Goal: Task Accomplishment & Management: Manage account settings

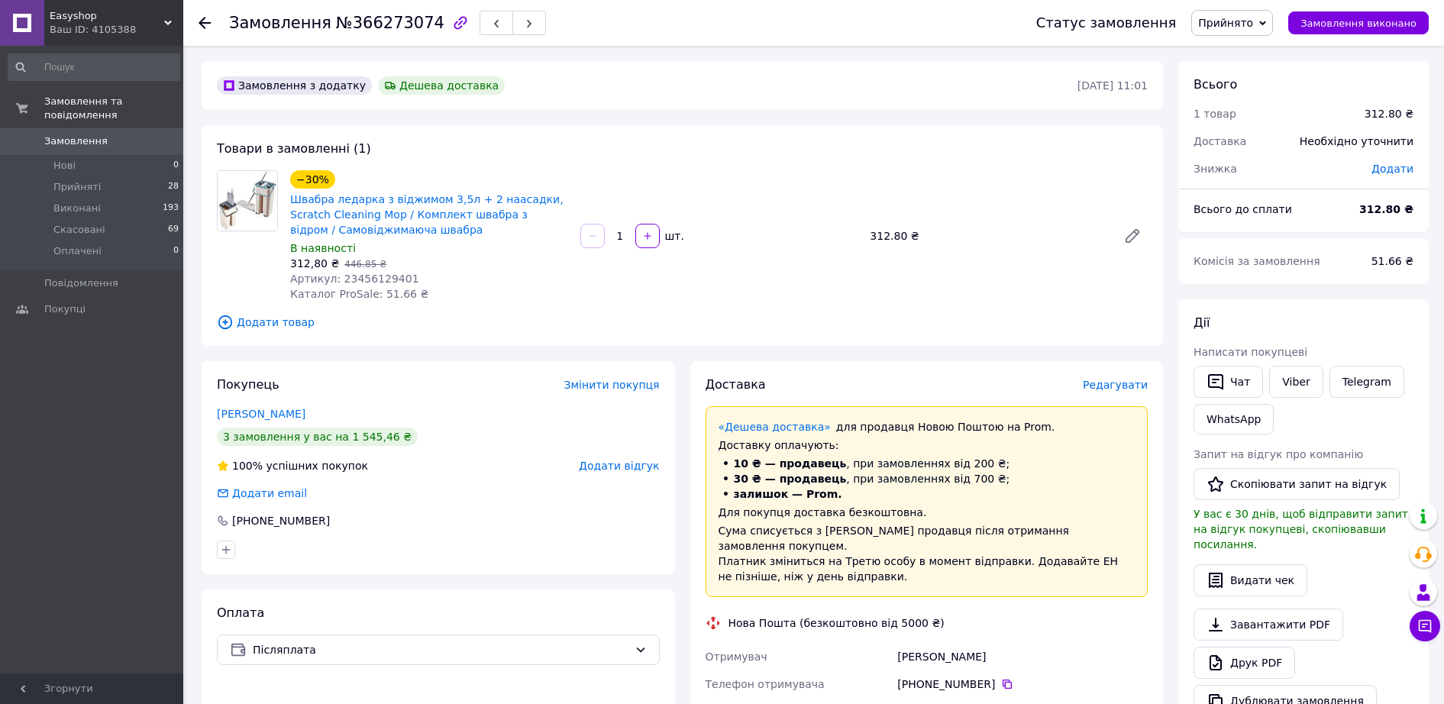
drag, startPoint x: 205, startPoint y: 20, endPoint x: 222, endPoint y: 23, distance: 17.1
click at [205, 20] on icon at bounding box center [205, 23] width 12 height 12
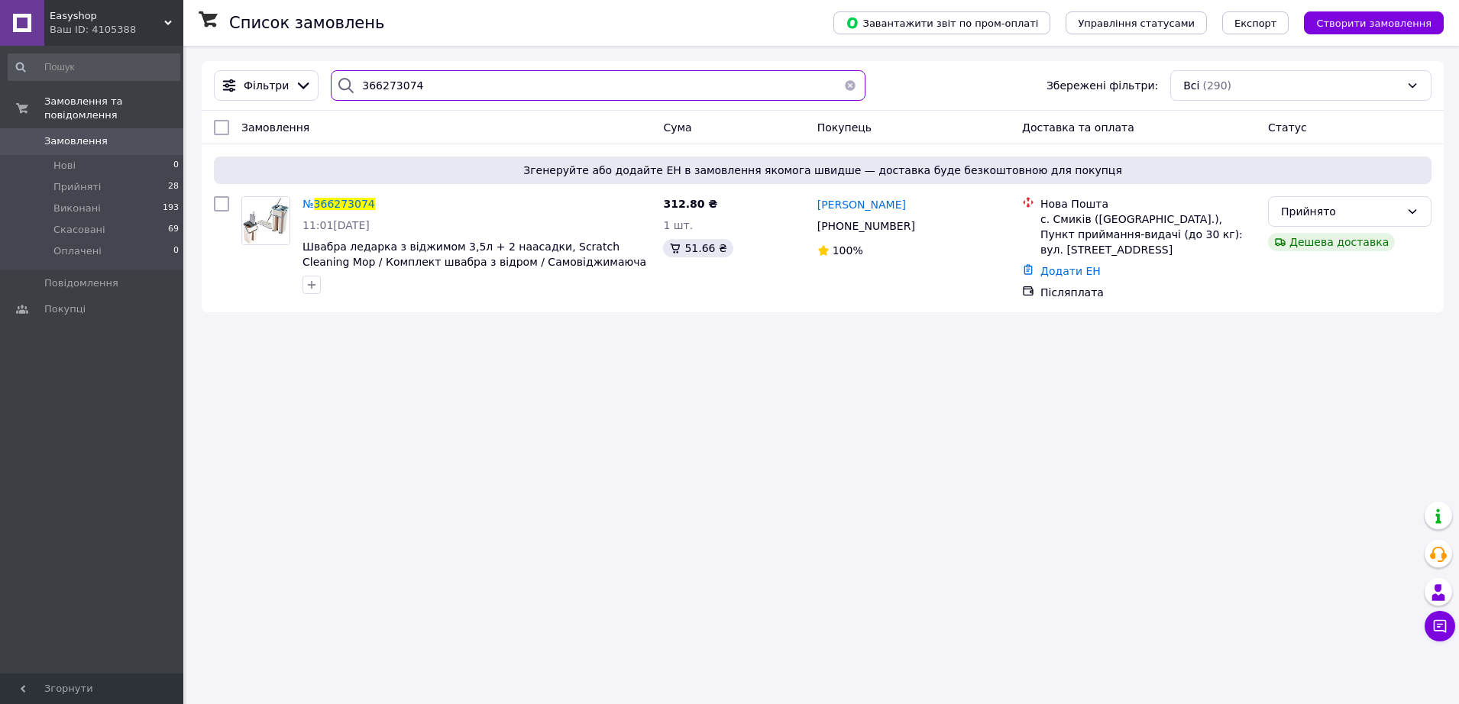
drag, startPoint x: 410, startPoint y: 88, endPoint x: 338, endPoint y: 88, distance: 72.6
click at [338, 88] on div "366273074" at bounding box center [598, 85] width 535 height 31
paste input "80996136427"
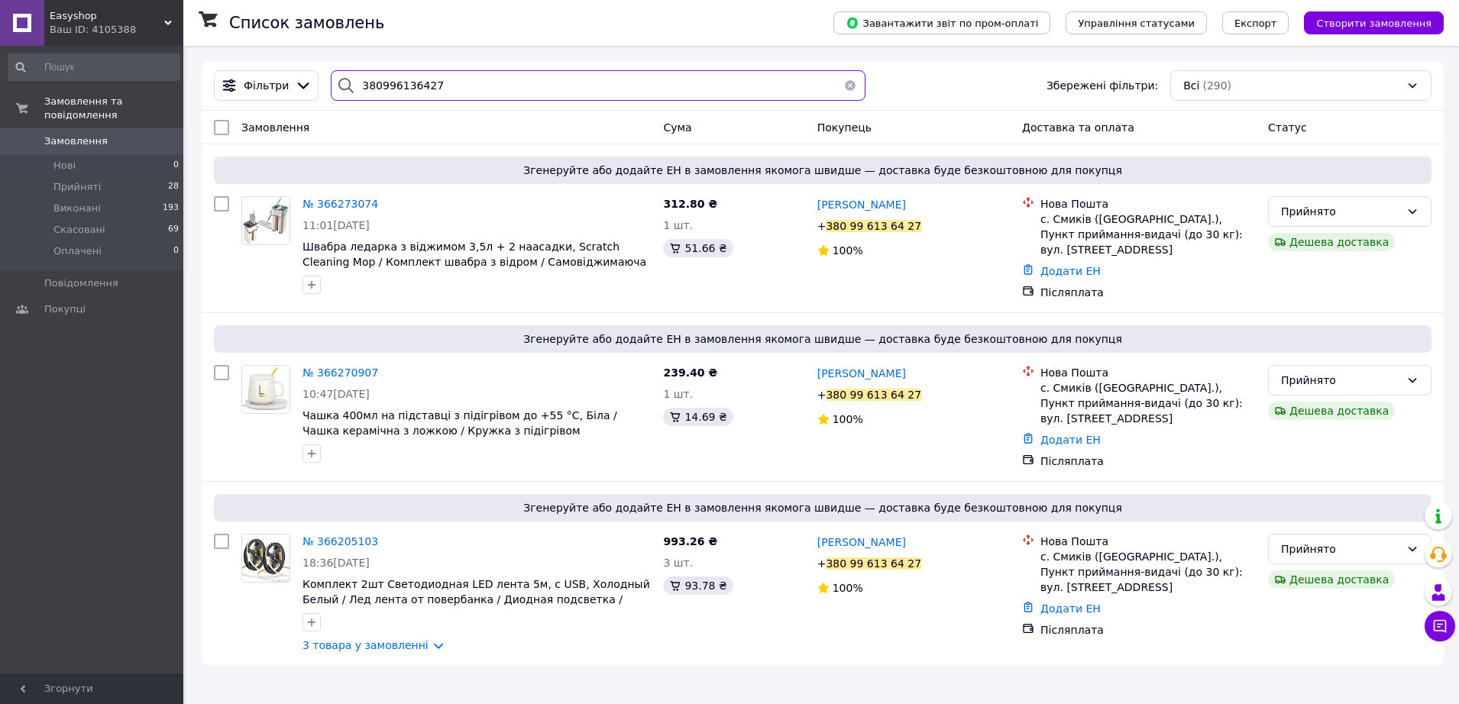
type input "380996136427"
click at [337, 370] on span "№ 366270907" at bounding box center [340, 373] width 76 height 12
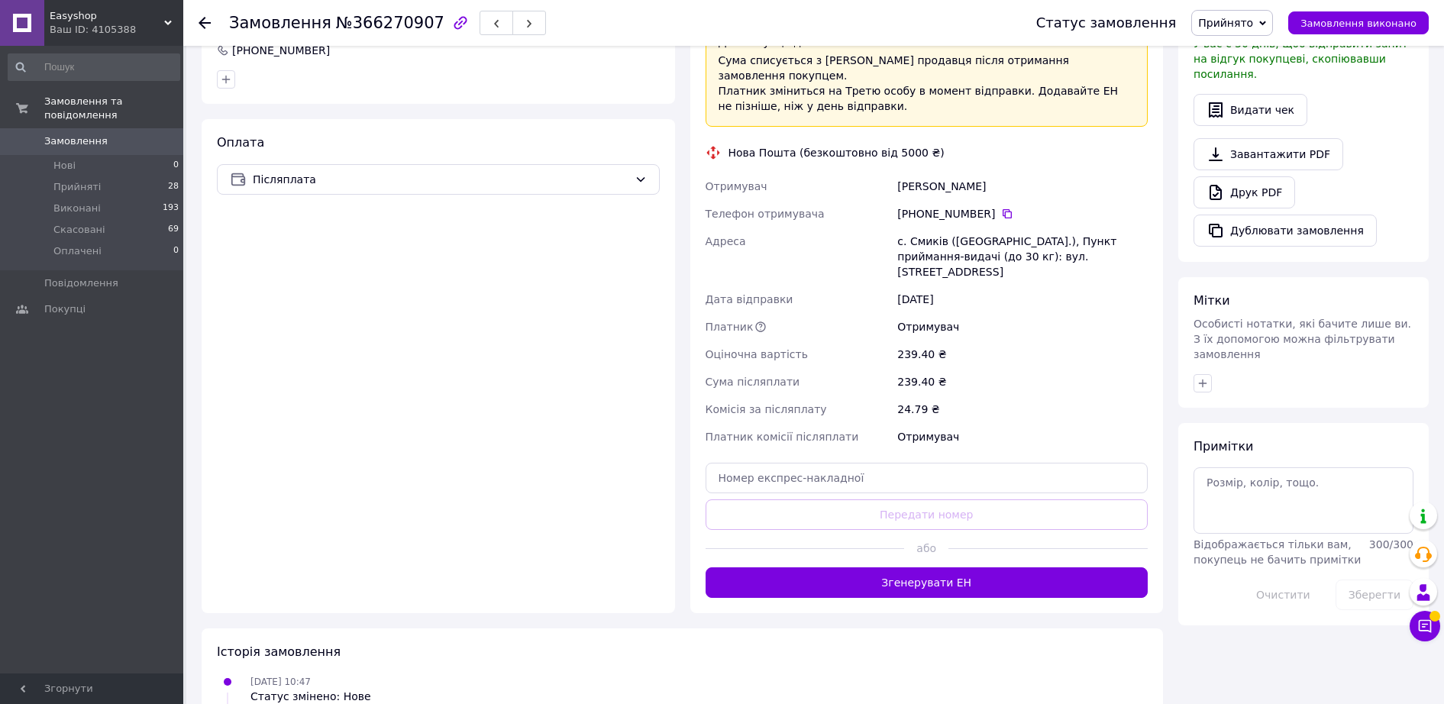
scroll to position [477, 0]
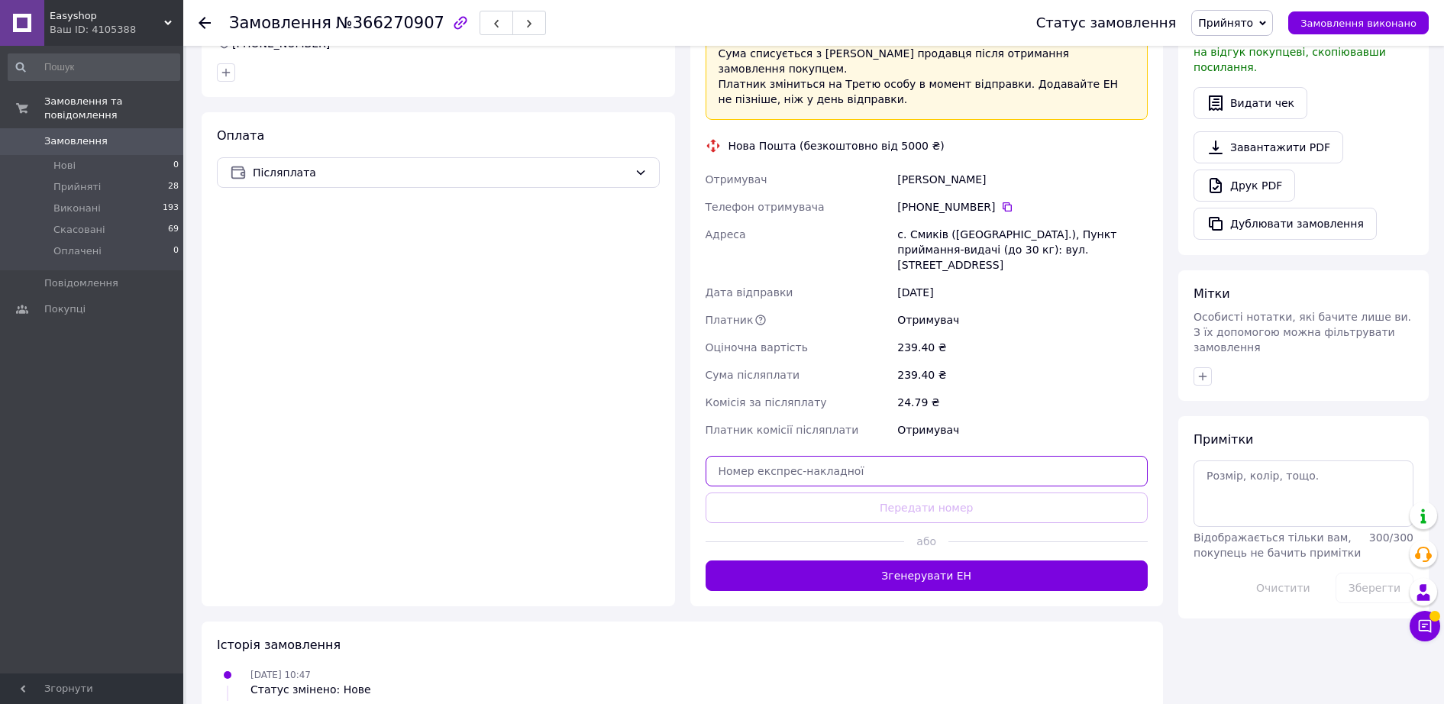
click at [764, 456] on input "text" at bounding box center [927, 471] width 443 height 31
paste input "20451269128998"
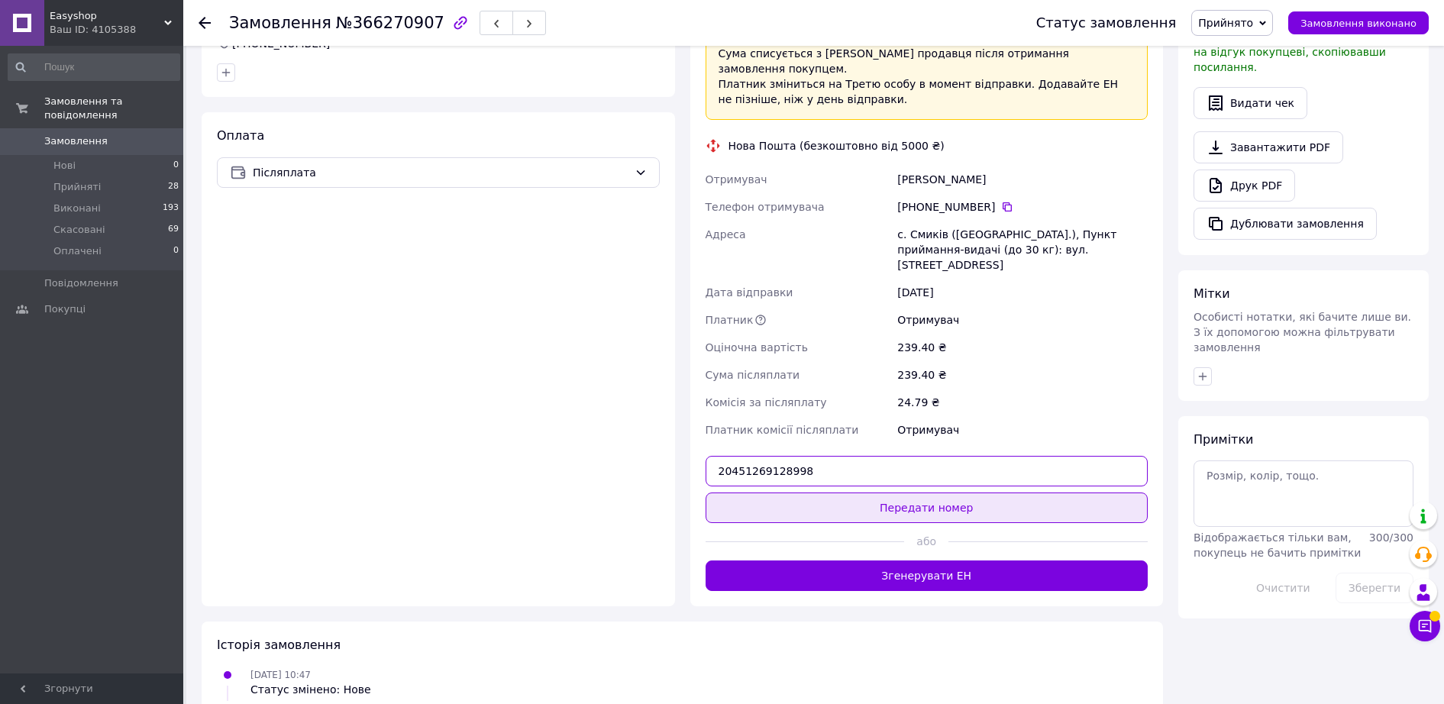
type input "20451269128998"
click at [868, 493] on button "Передати номер" at bounding box center [927, 508] width 443 height 31
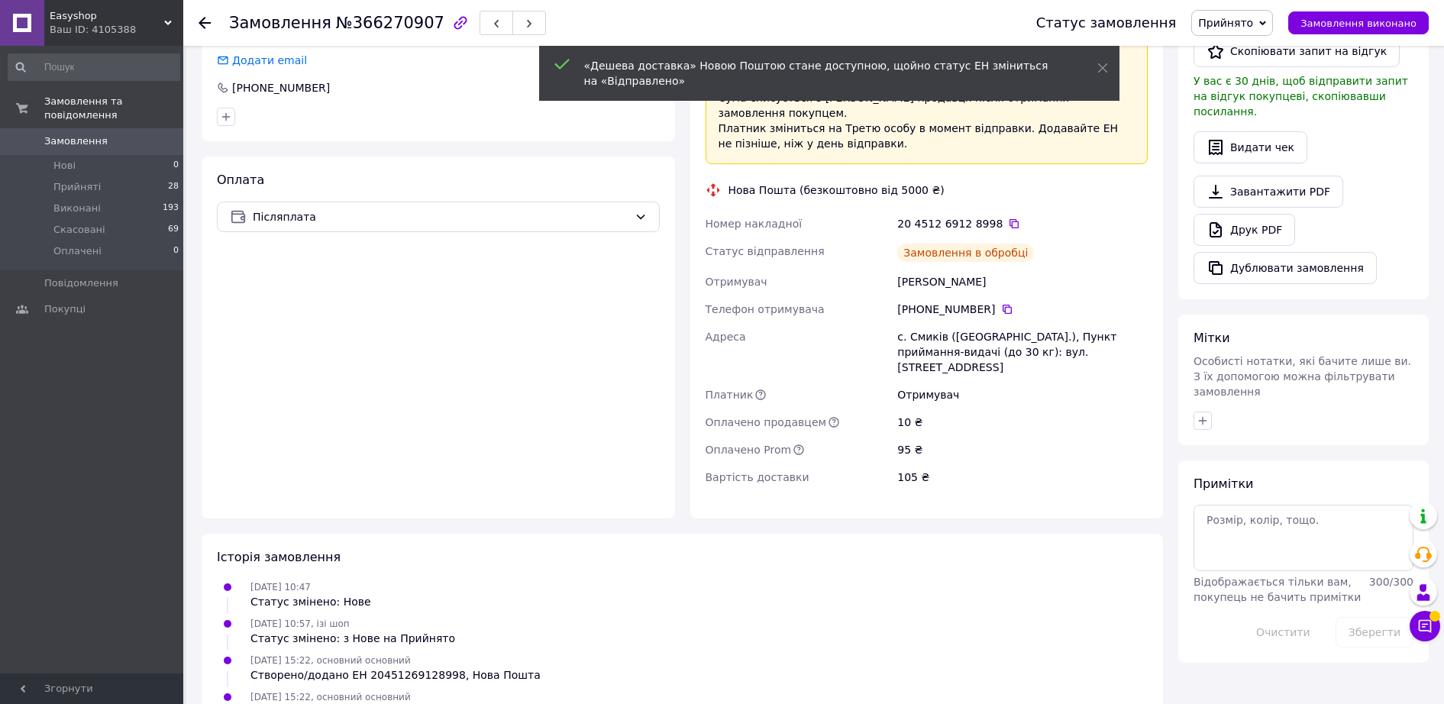
scroll to position [445, 0]
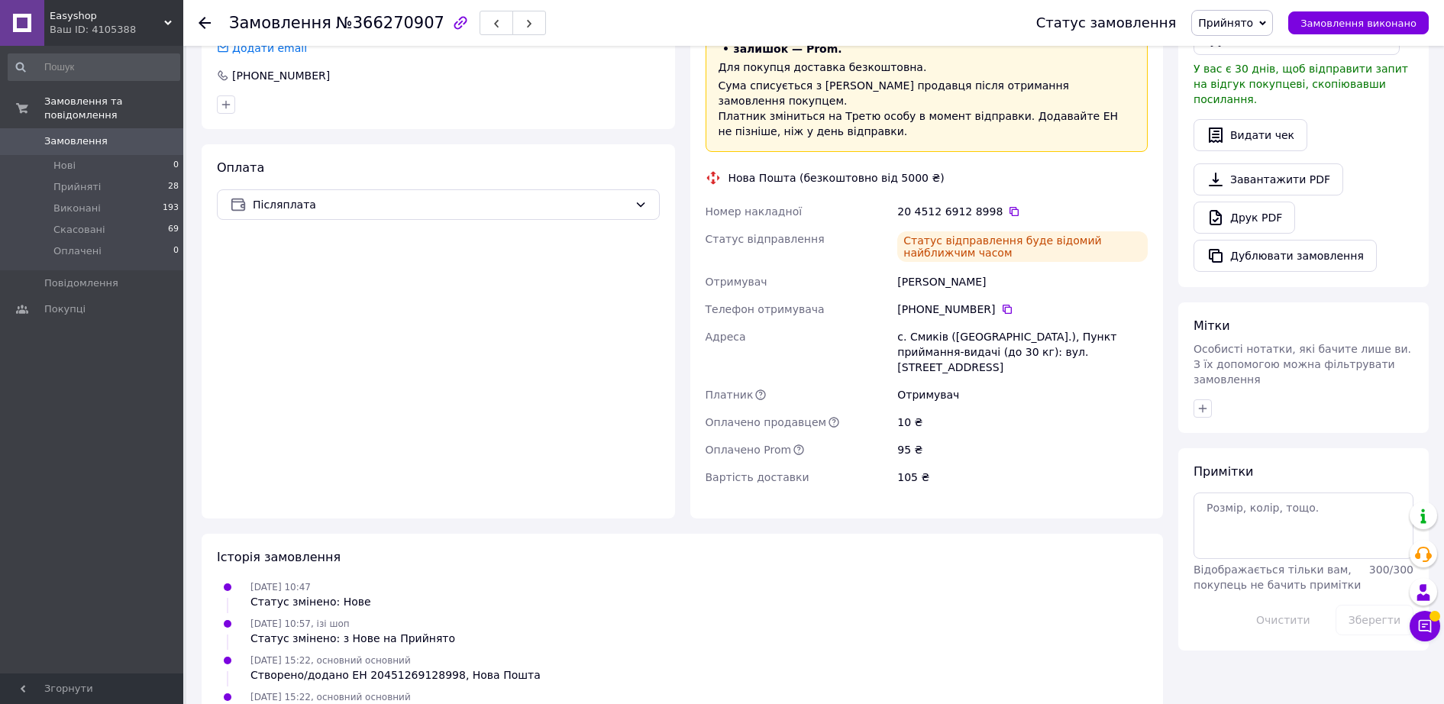
click at [208, 17] on icon at bounding box center [205, 23] width 12 height 12
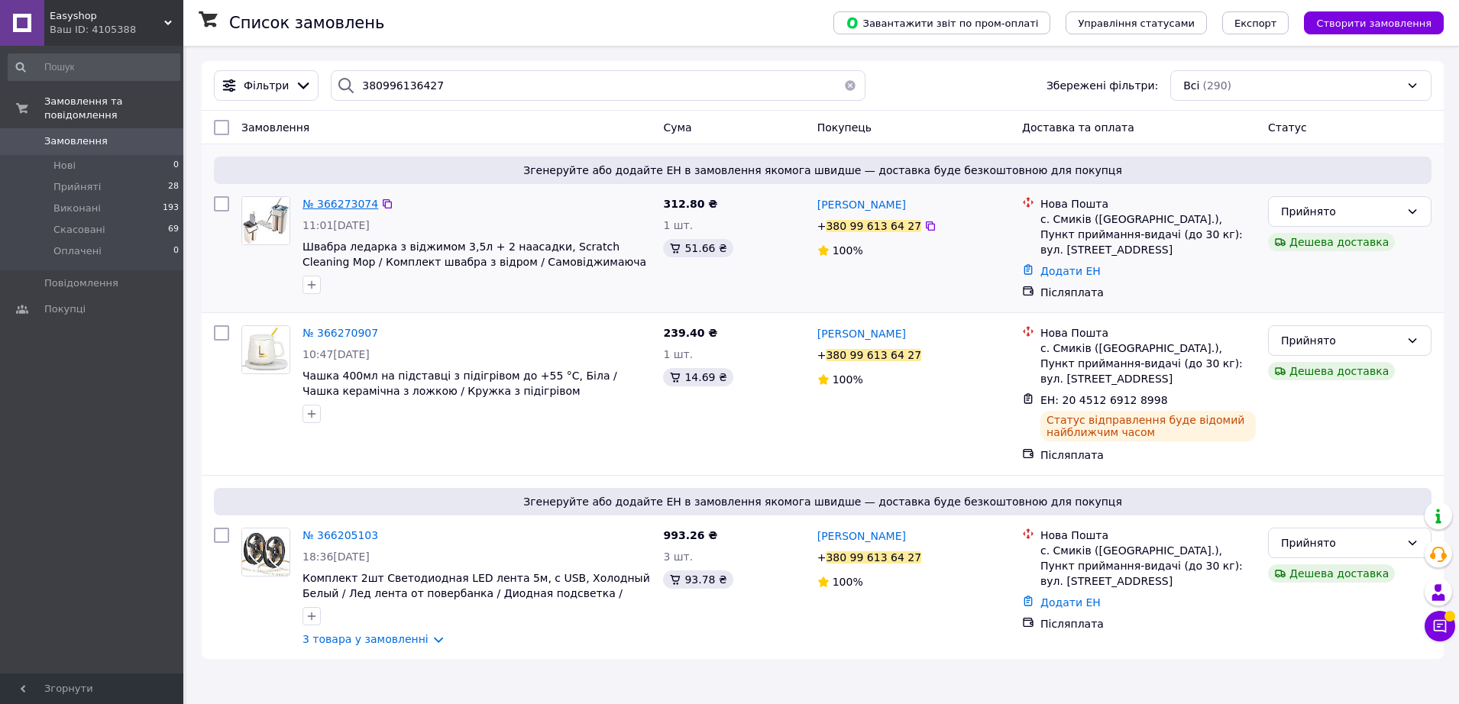
click at [345, 199] on span "№ 366273074" at bounding box center [340, 204] width 76 height 12
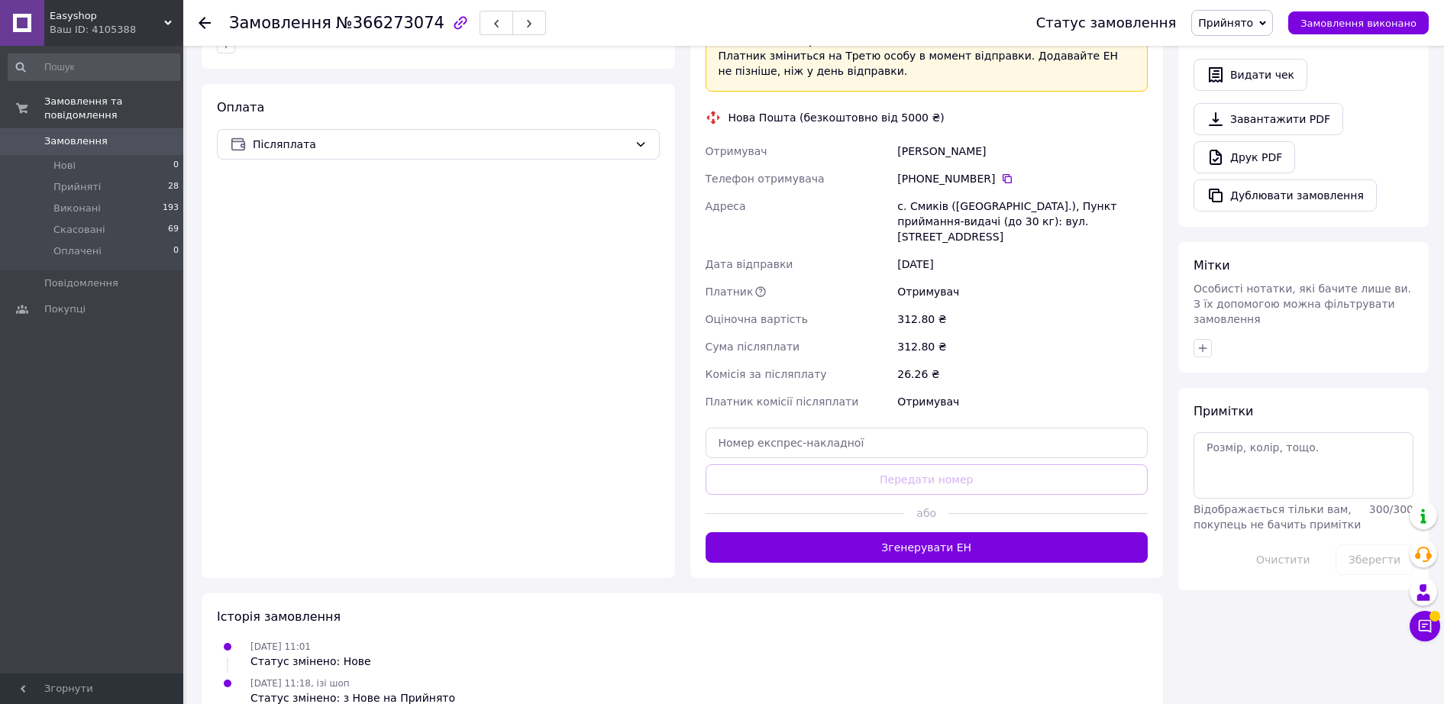
scroll to position [507, 0]
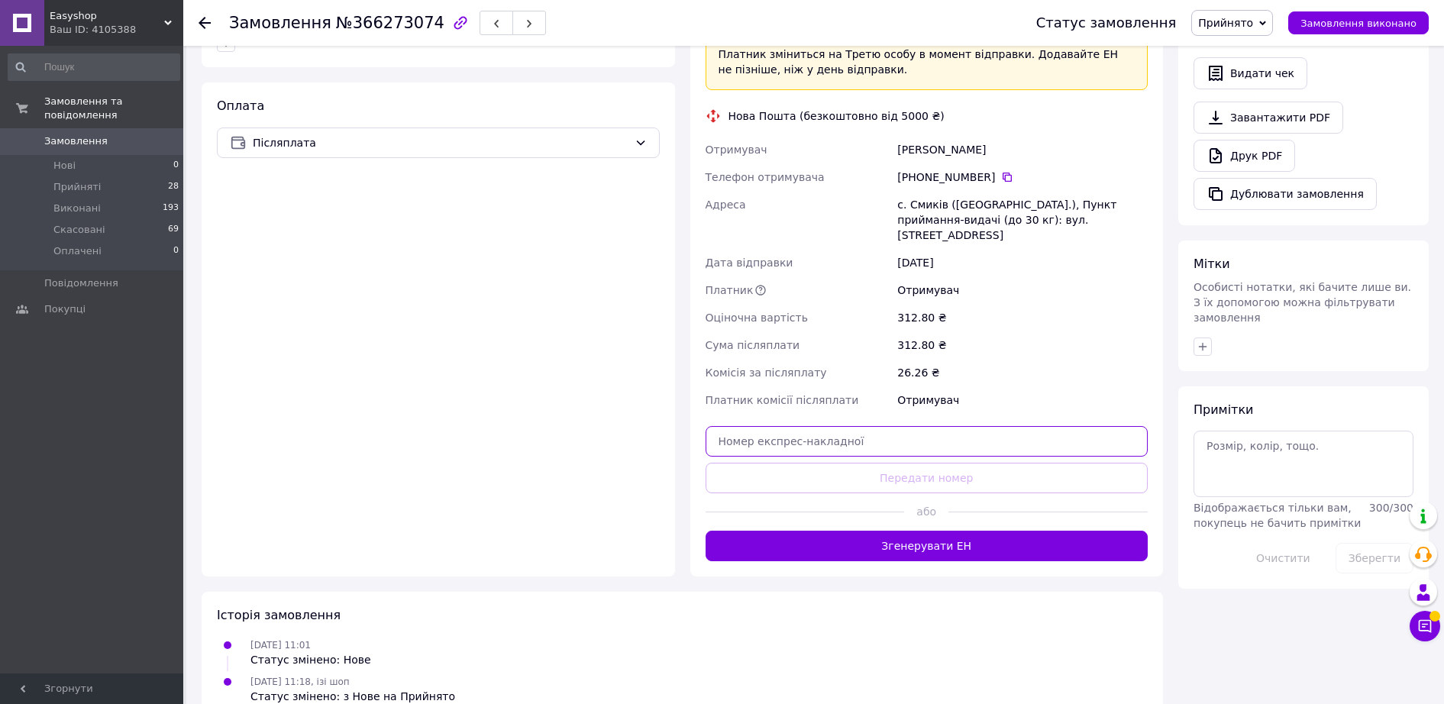
click at [826, 426] on input "text" at bounding box center [927, 441] width 443 height 31
paste input "20451269128015"
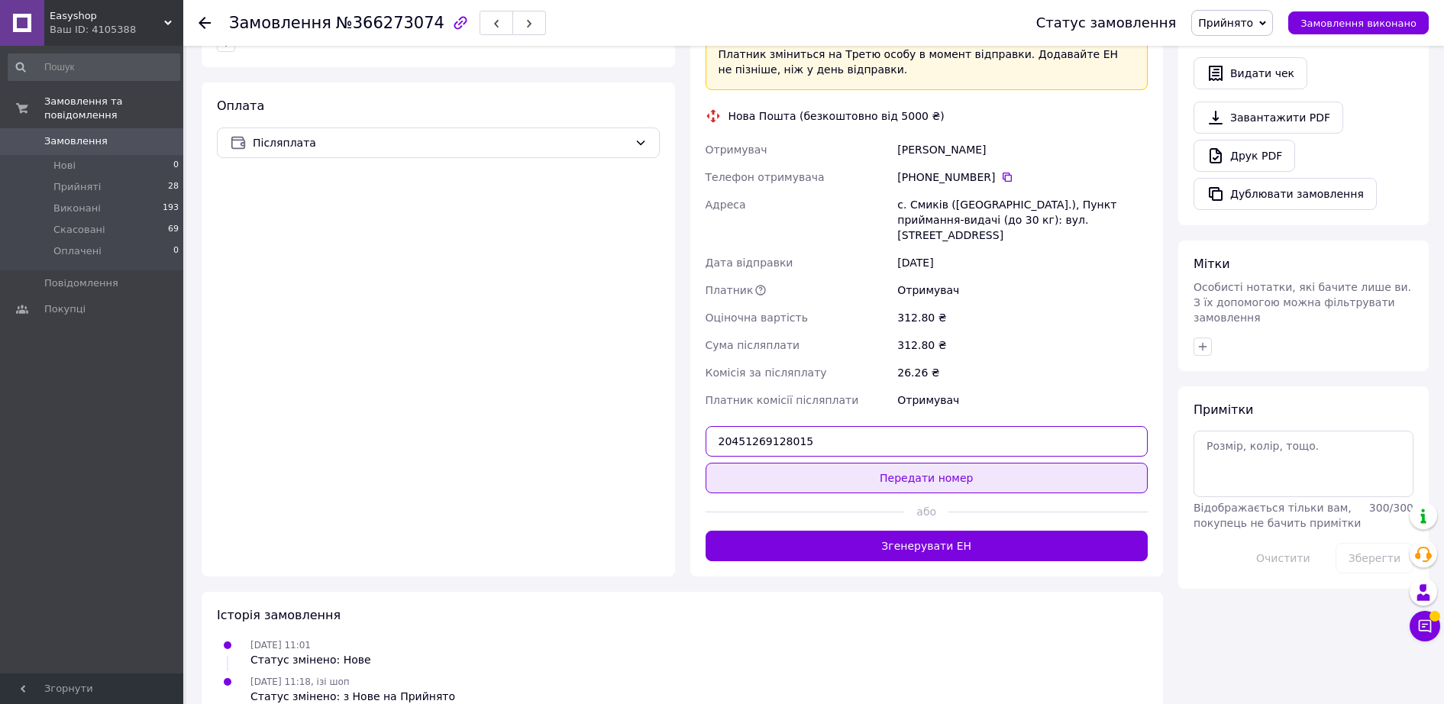
type input "20451269128015"
click at [860, 463] on button "Передати номер" at bounding box center [927, 478] width 443 height 31
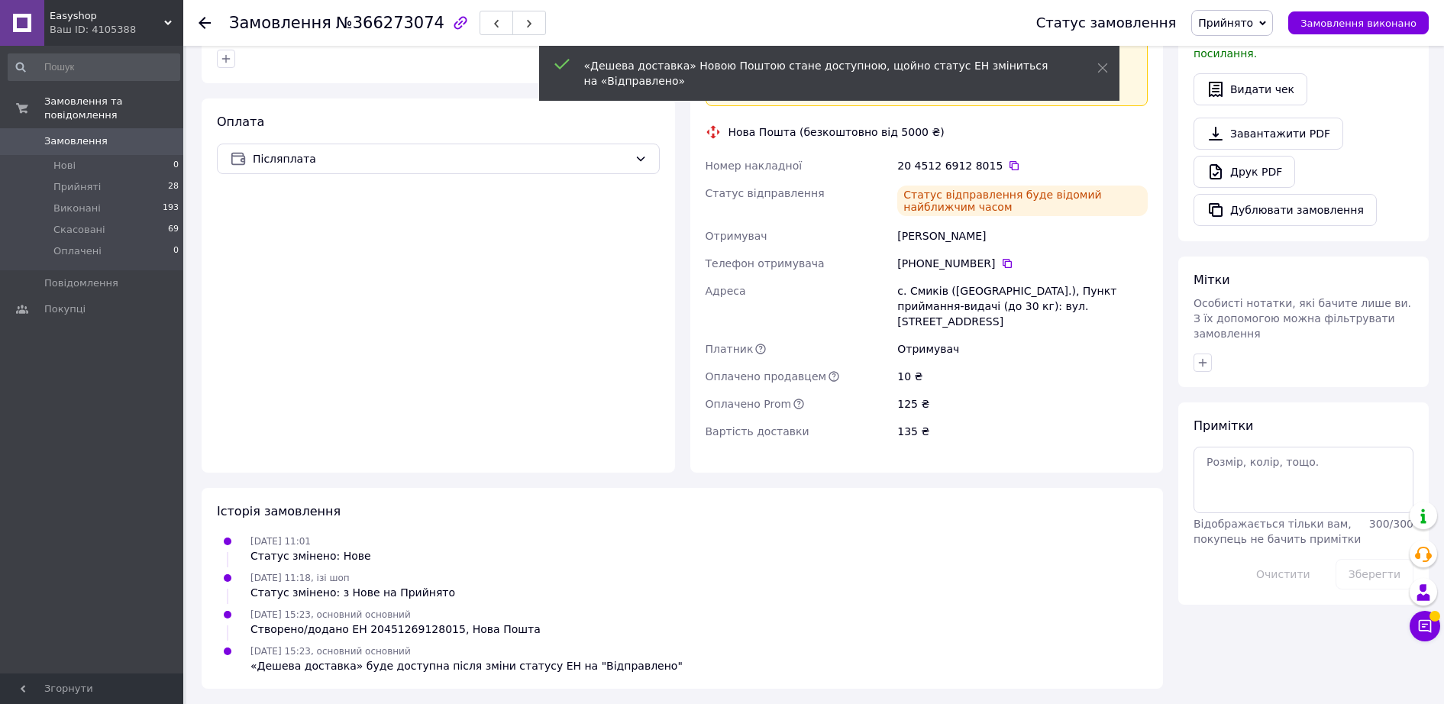
scroll to position [461, 0]
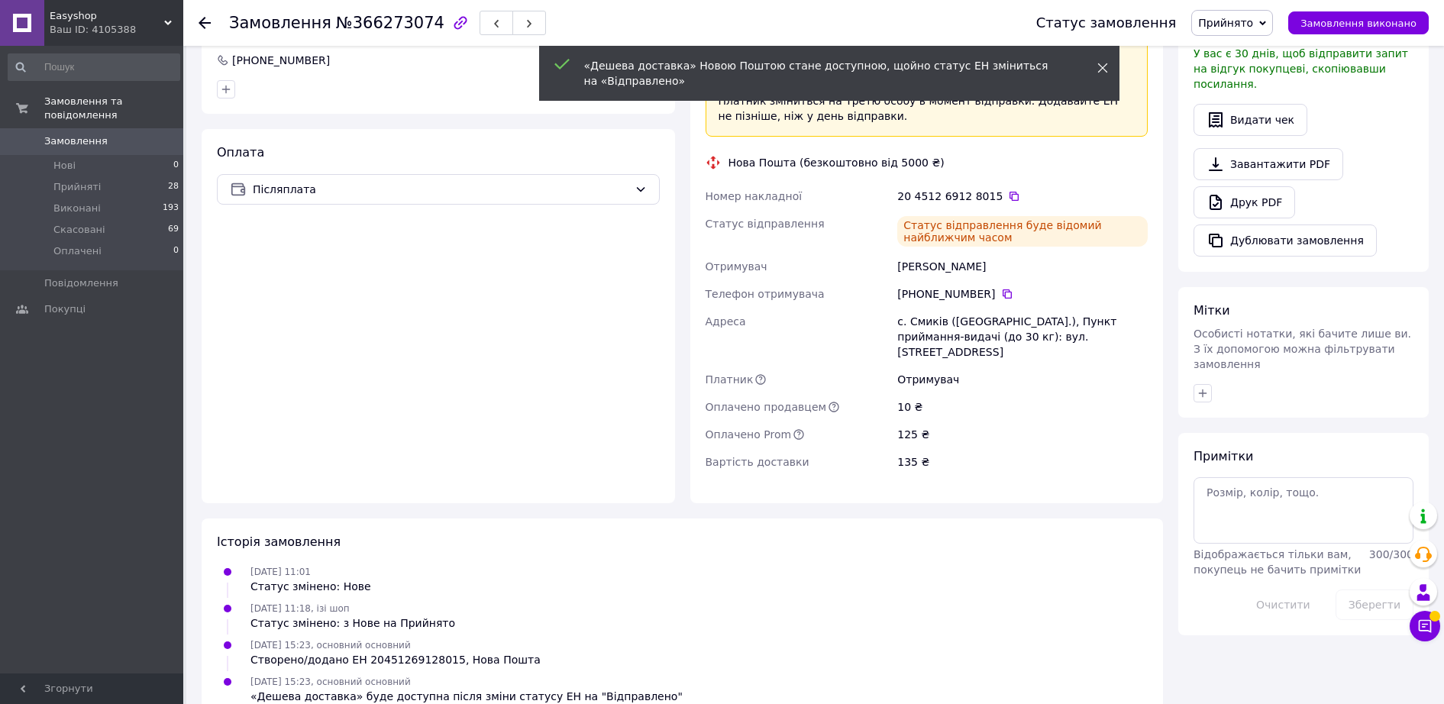
click at [1104, 71] on icon at bounding box center [1103, 68] width 11 height 11
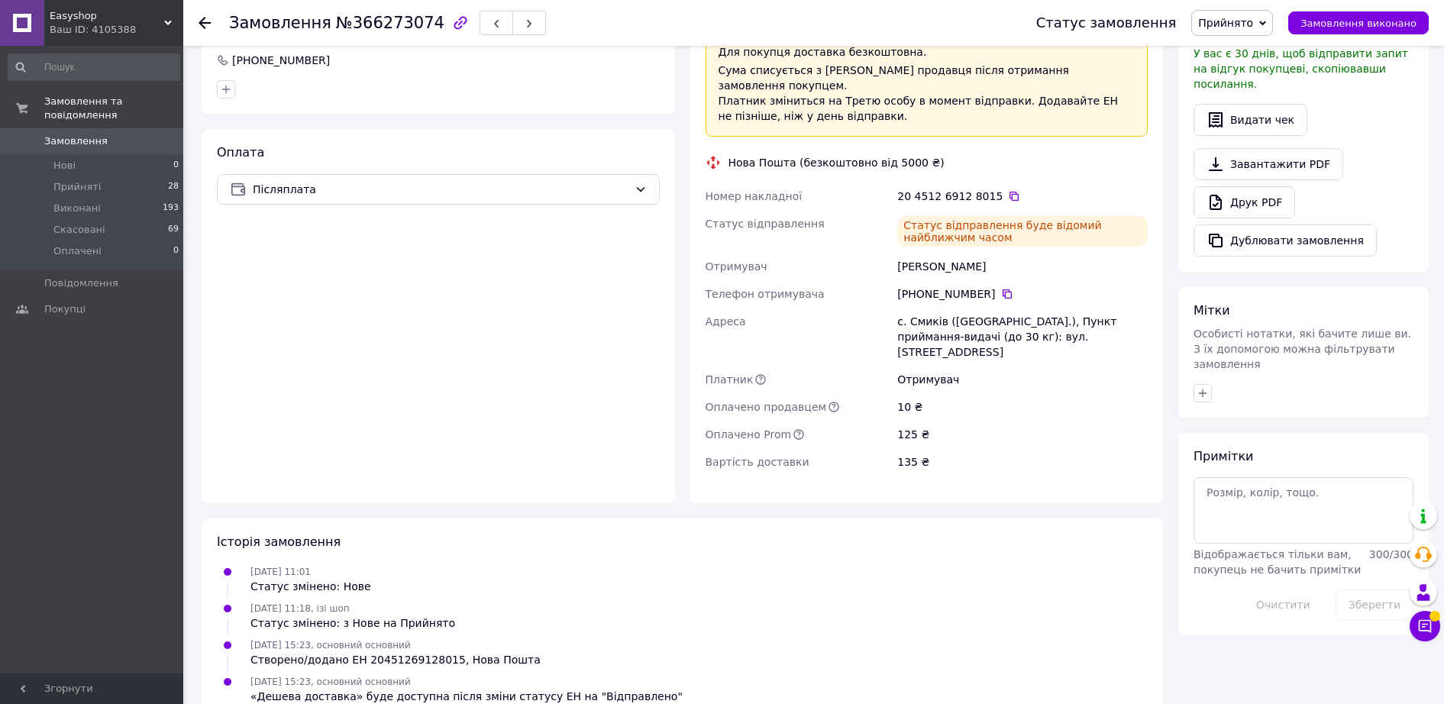
click at [193, 21] on div "Замовлення №366273074 Статус замовлення Прийнято Виконано Скасовано Оплачено За…" at bounding box center [813, 23] width 1261 height 46
click at [205, 19] on icon at bounding box center [205, 23] width 12 height 12
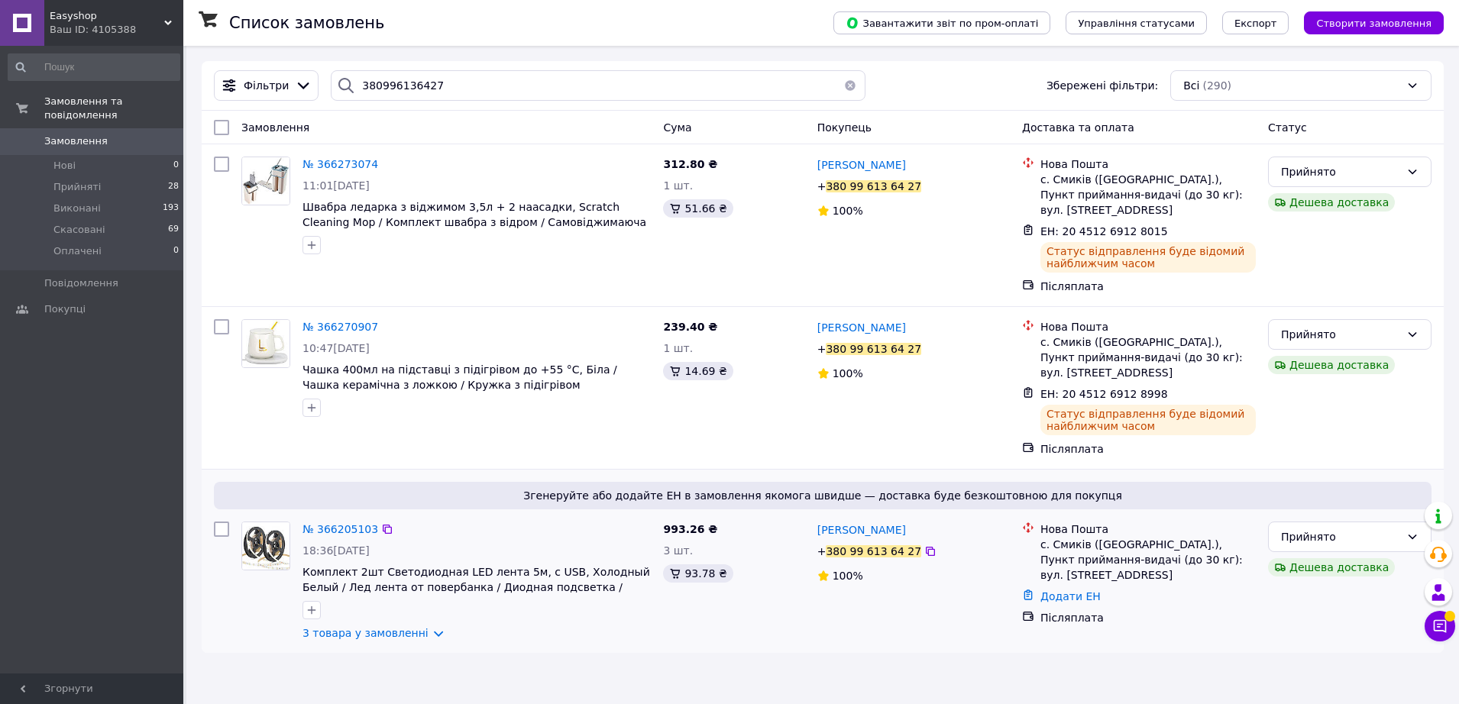
click at [353, 537] on div "№ 366205103" at bounding box center [340, 529] width 79 height 18
click at [333, 527] on span "№ 366205103" at bounding box center [340, 529] width 76 height 12
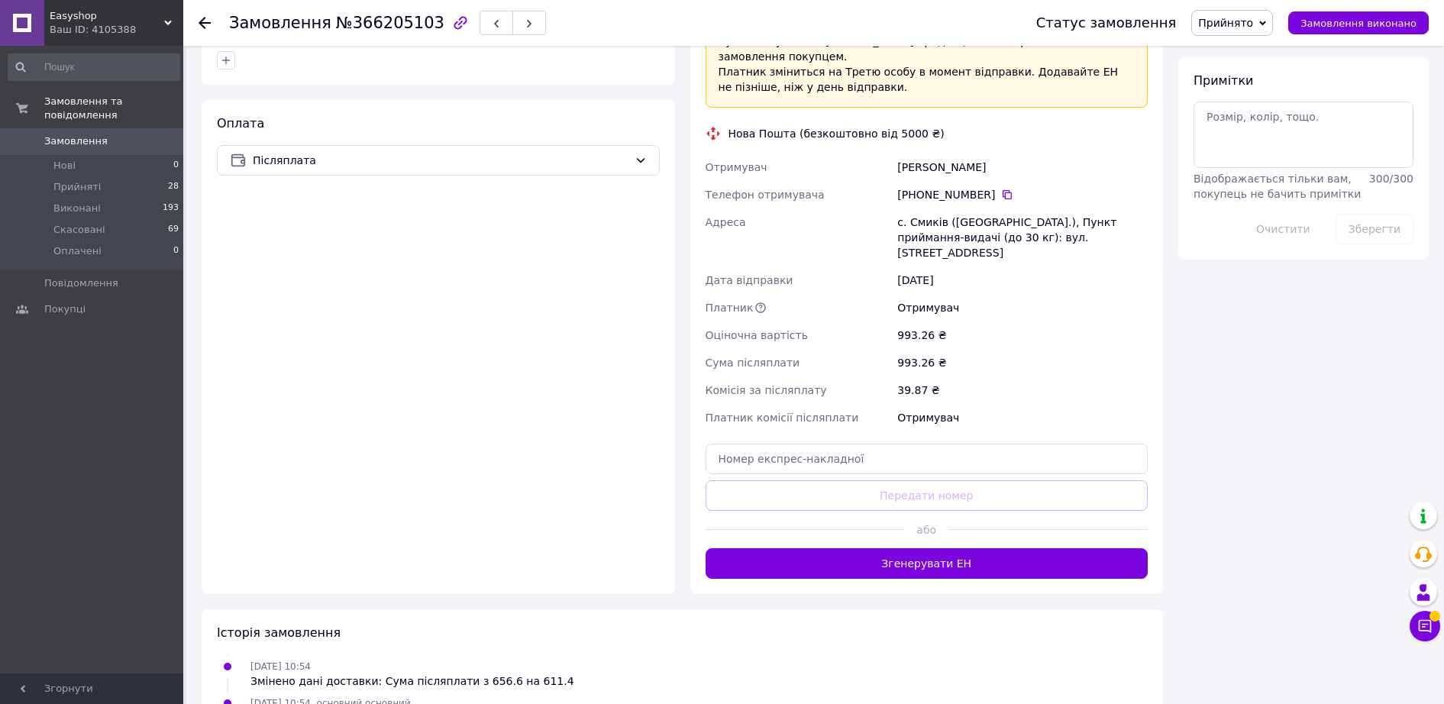
scroll to position [859, 0]
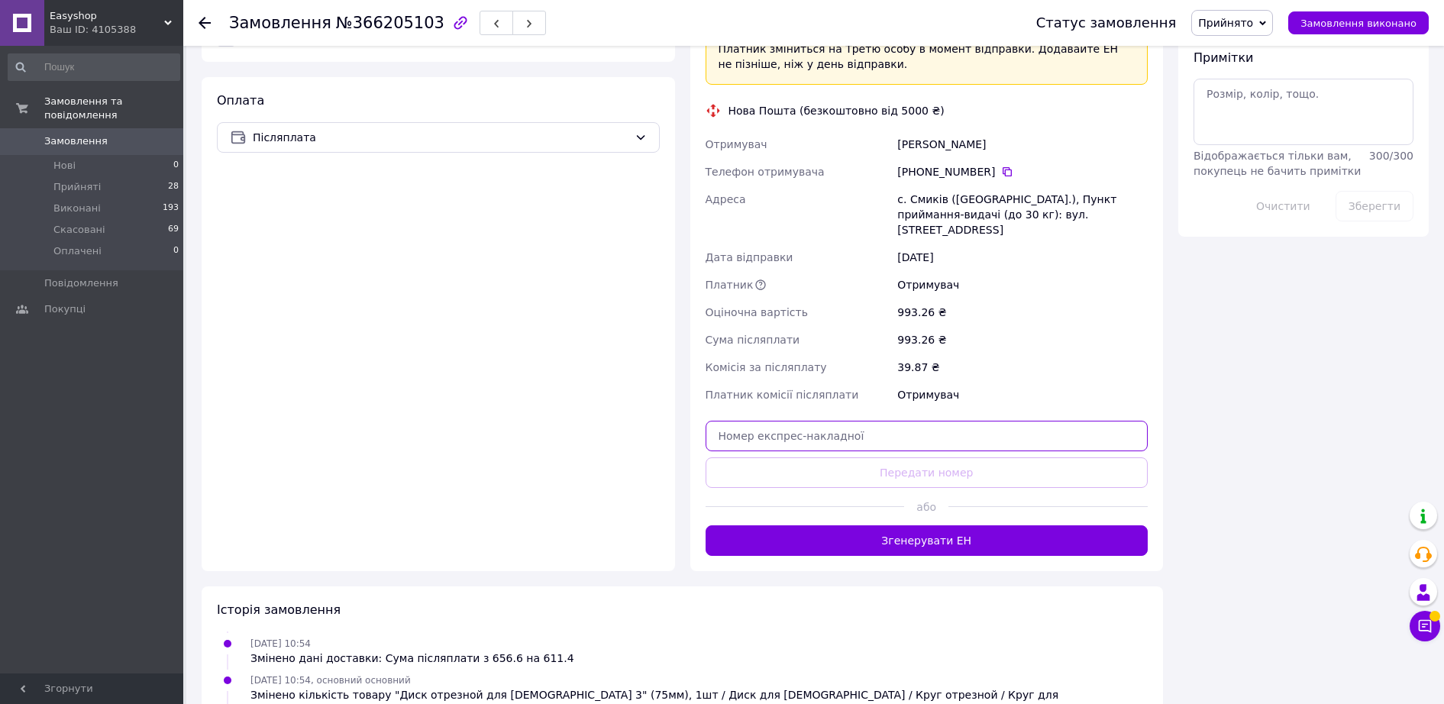
click at [934, 421] on input "text" at bounding box center [927, 436] width 443 height 31
paste input "20451269128601"
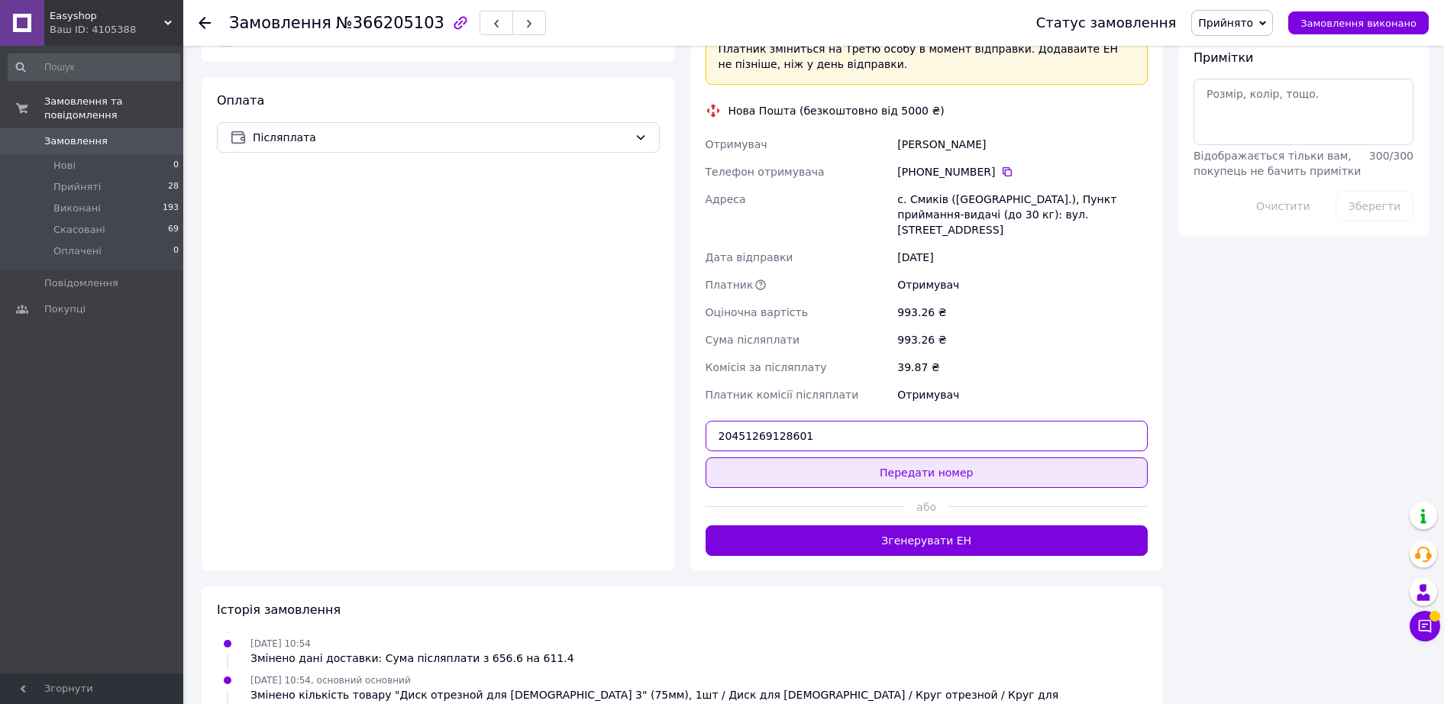
type input "20451269128601"
click at [940, 458] on button "Передати номер" at bounding box center [927, 473] width 443 height 31
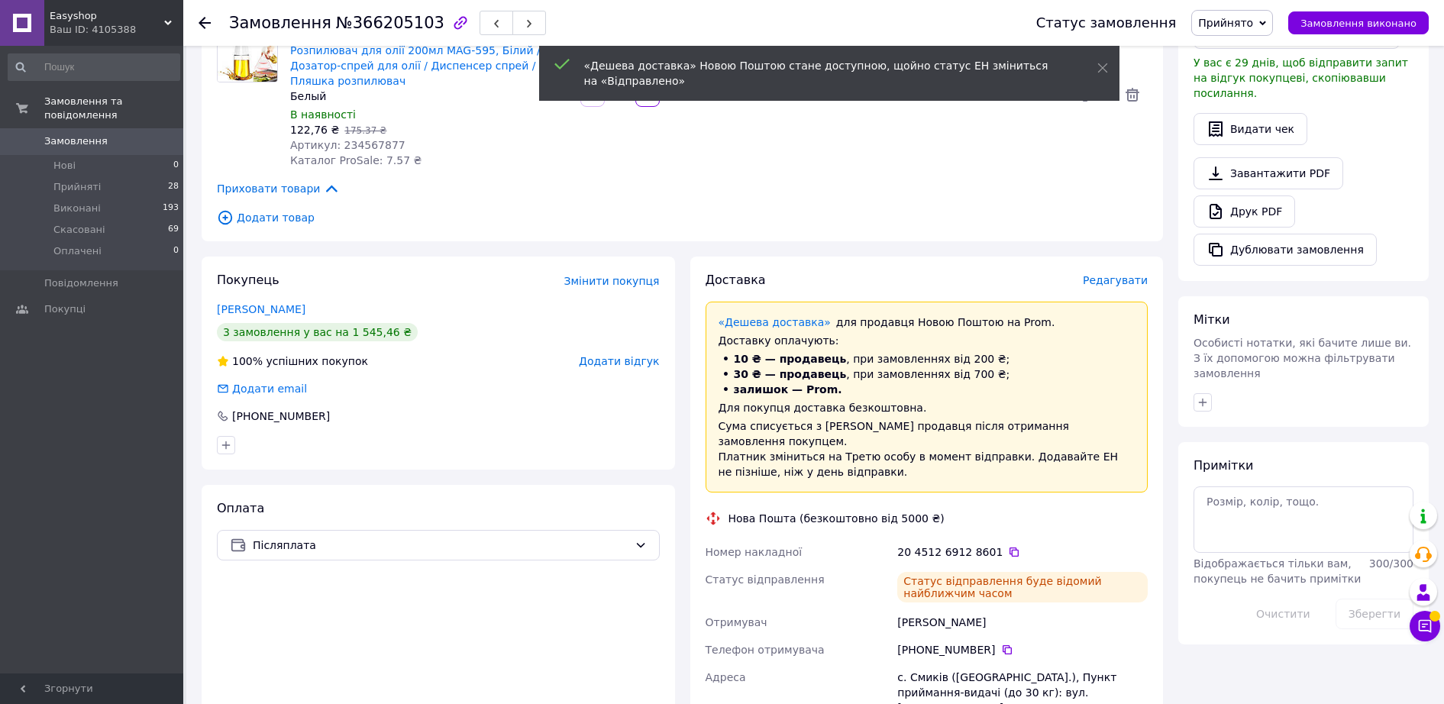
scroll to position [573, 0]
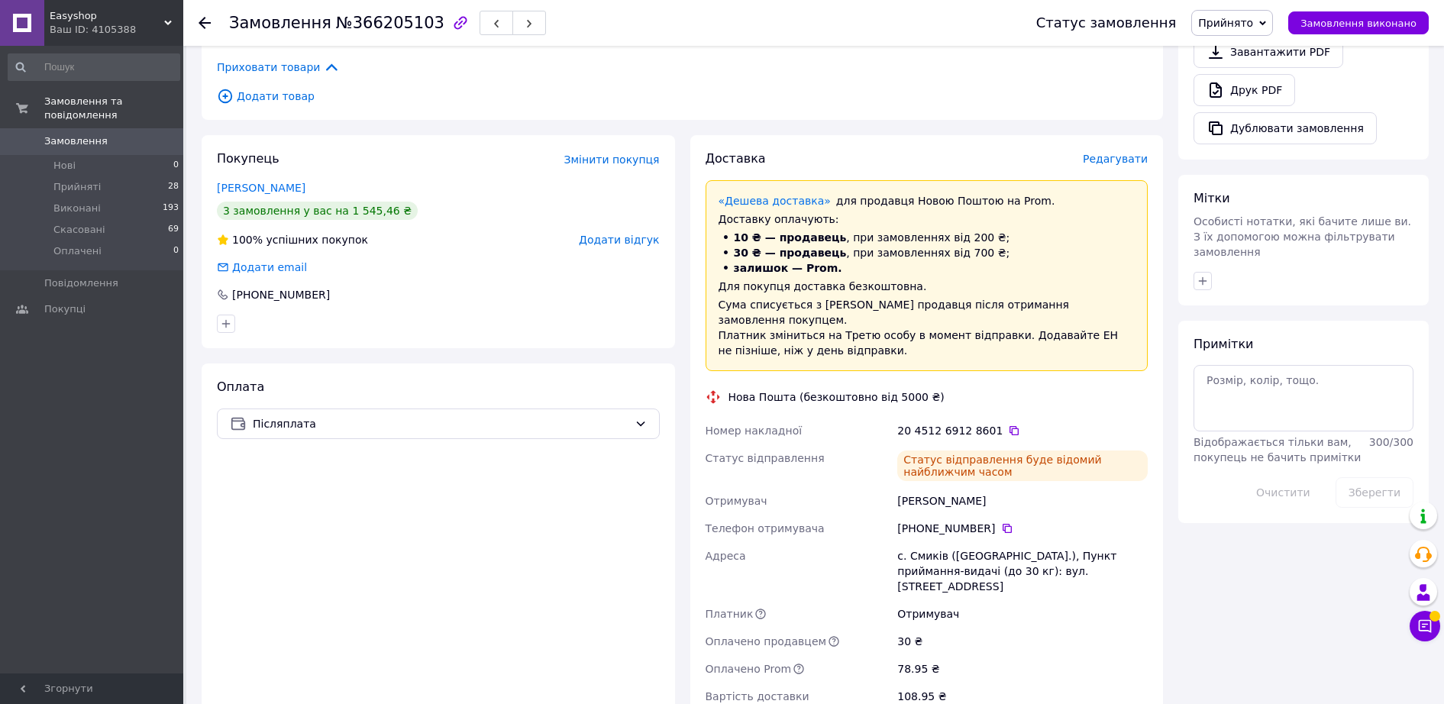
click at [160, 19] on span "Easyshop" at bounding box center [107, 16] width 115 height 14
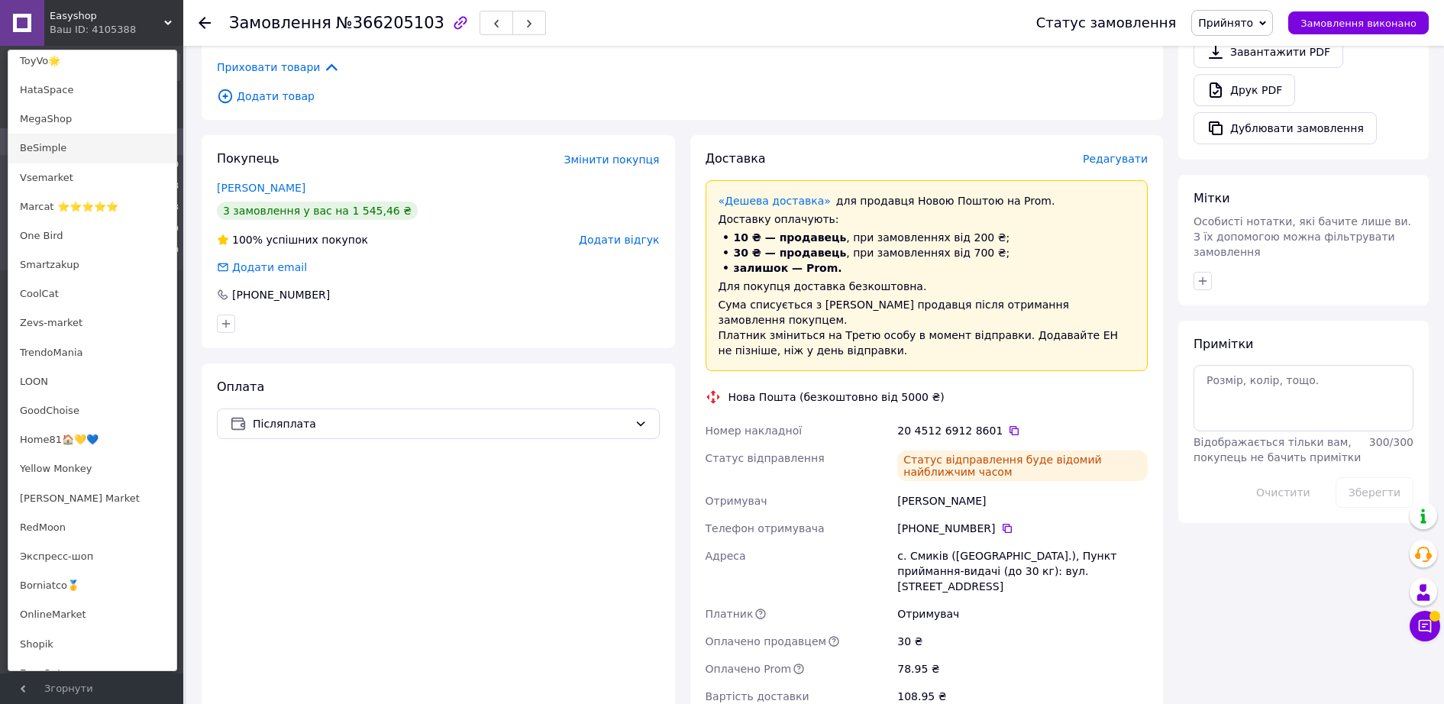
click at [62, 149] on link "BeSimple" at bounding box center [92, 148] width 168 height 29
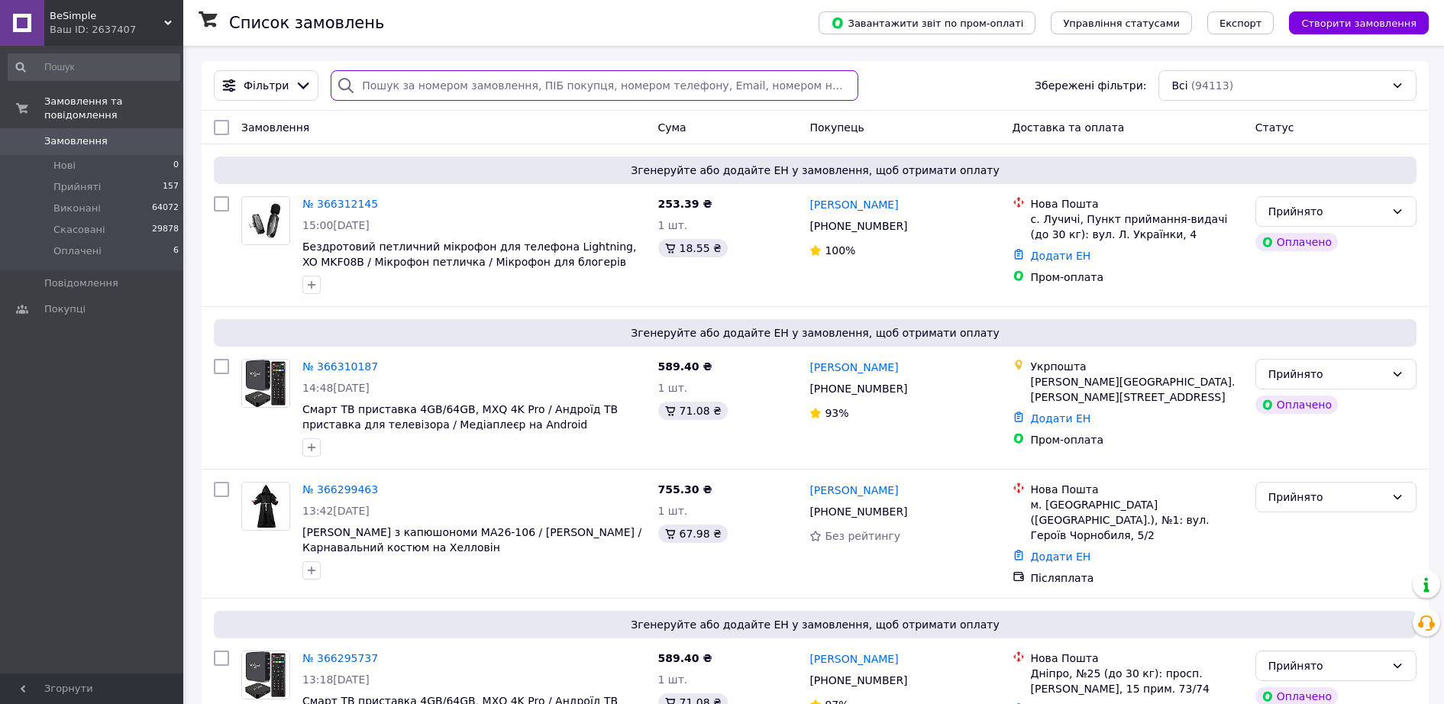
click at [377, 80] on input "search" at bounding box center [595, 85] width 528 height 31
paste input "365798164"
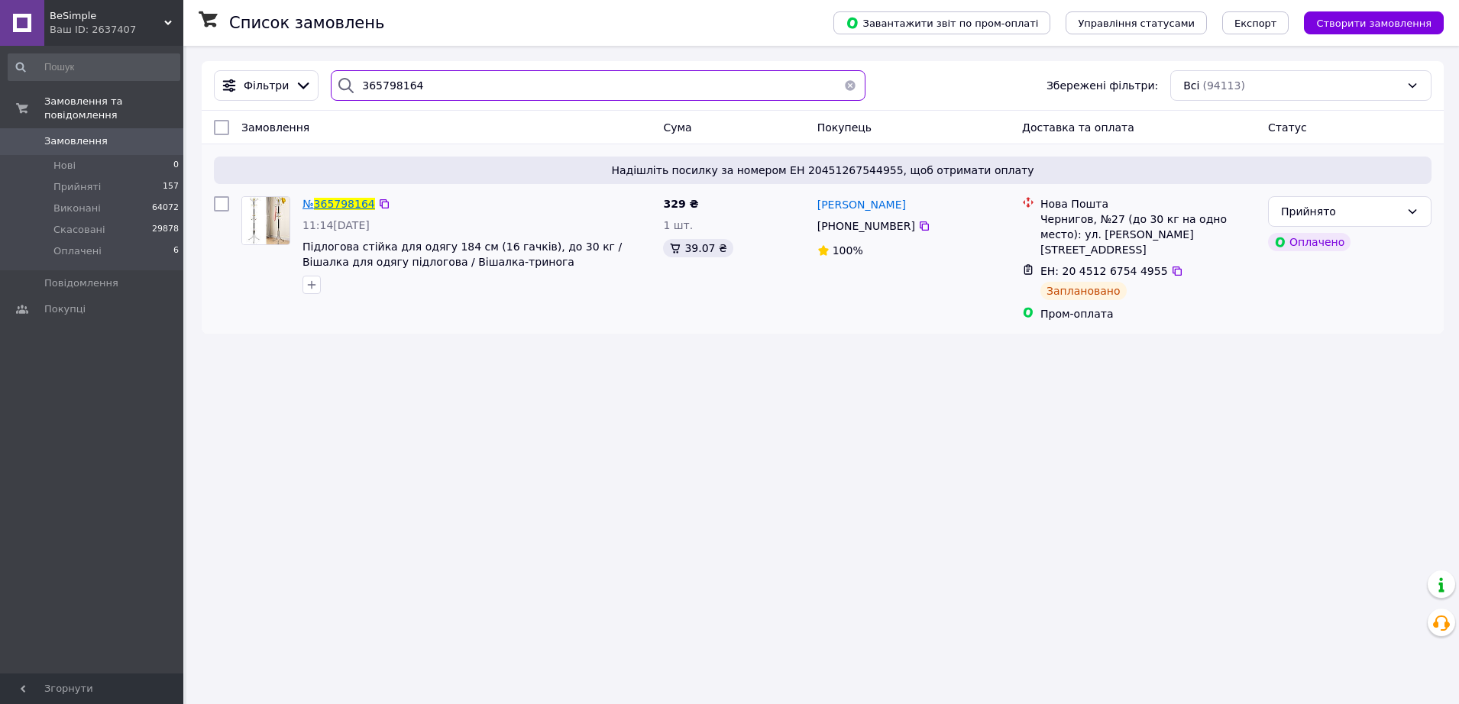
type input "365798164"
click at [341, 205] on span "365798164" at bounding box center [344, 204] width 61 height 12
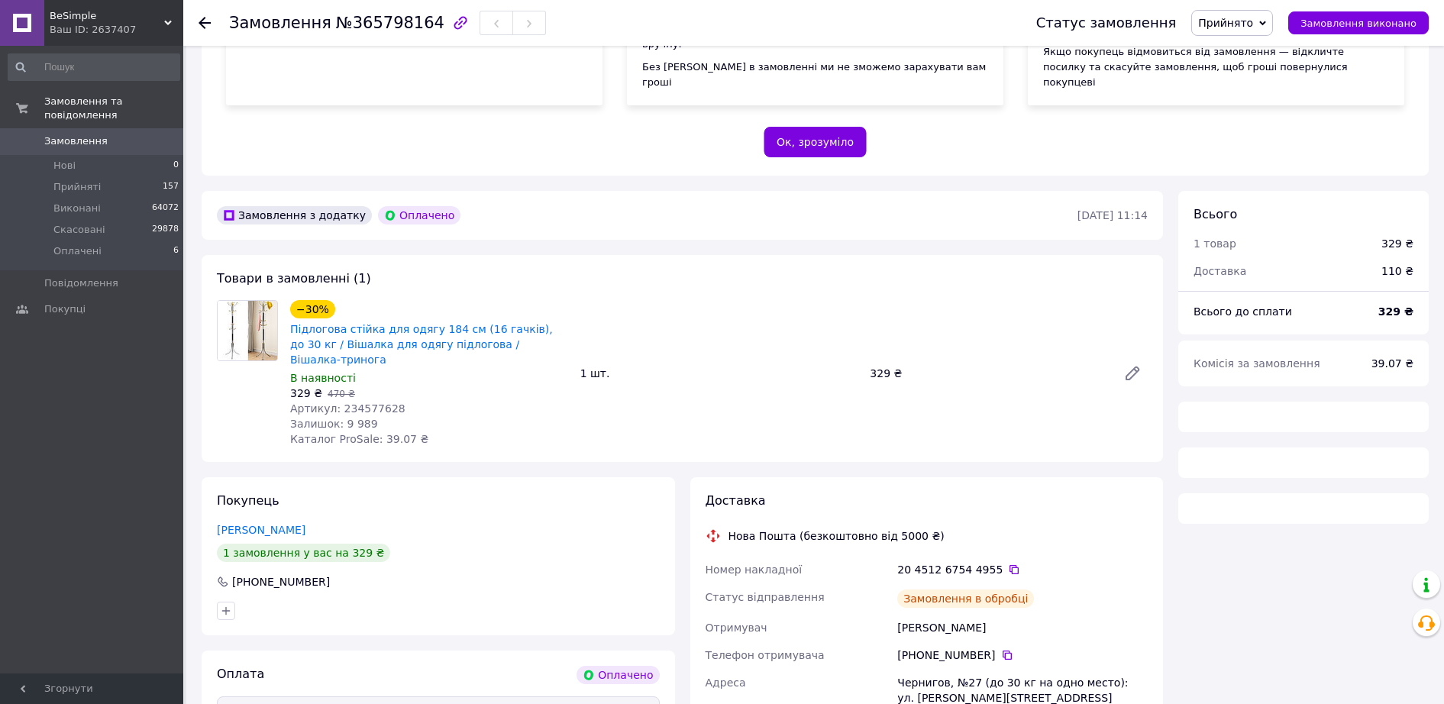
scroll to position [385, 0]
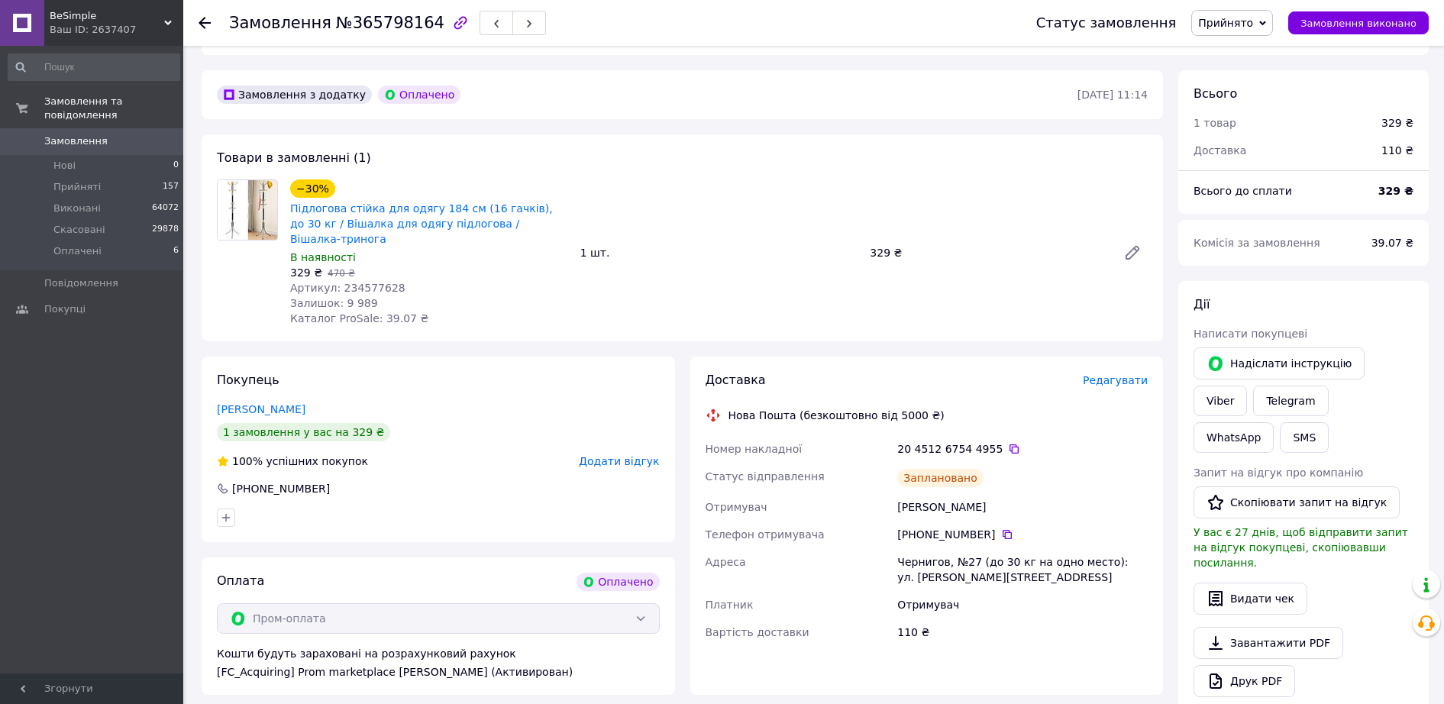
click at [166, 21] on use at bounding box center [168, 23] width 8 height 5
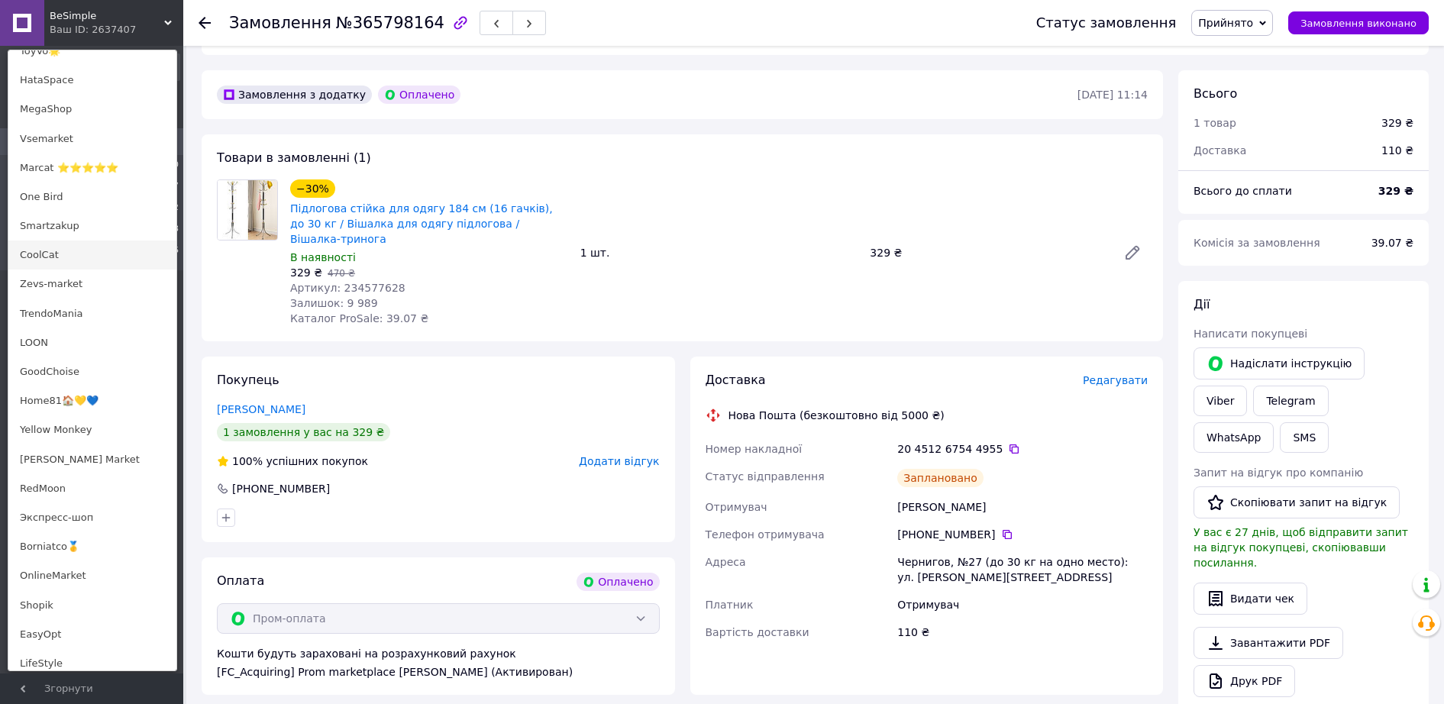
scroll to position [764, 0]
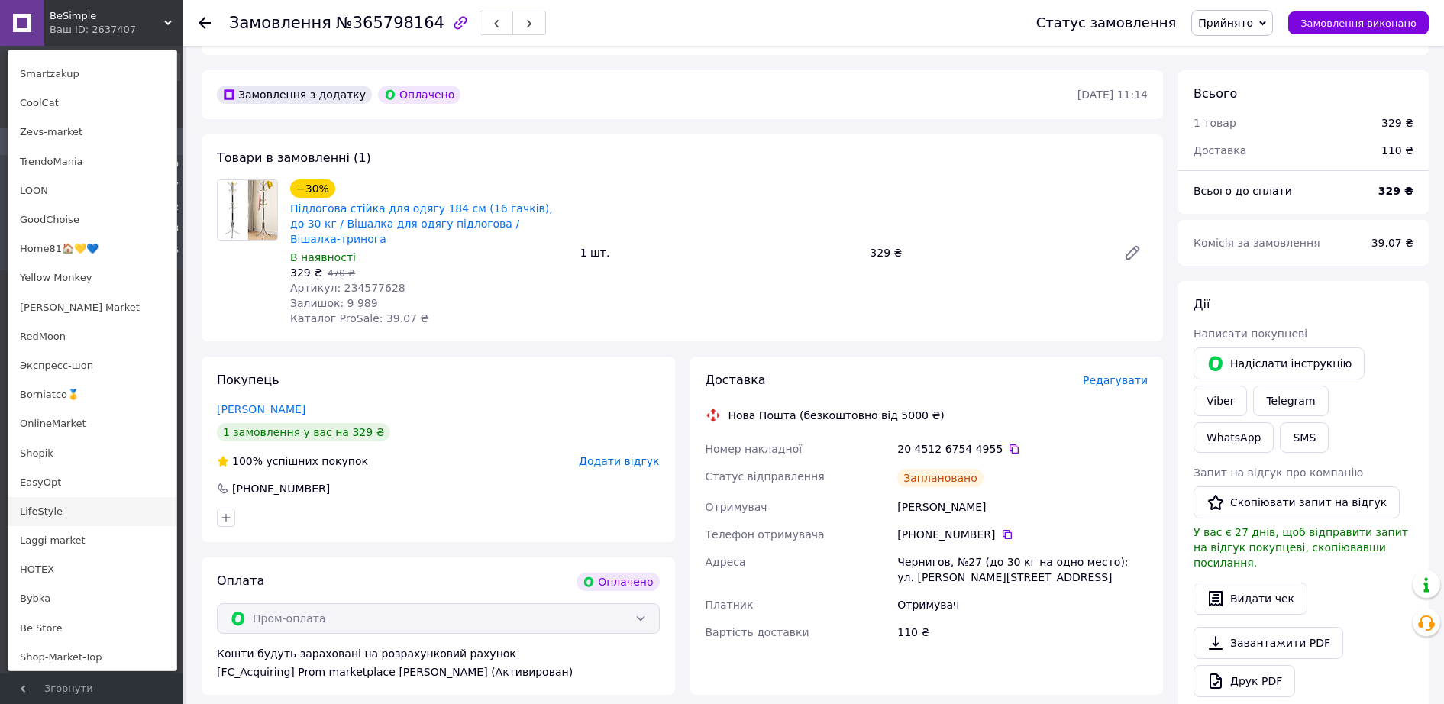
click at [47, 521] on link "LifeStyle" at bounding box center [92, 511] width 168 height 29
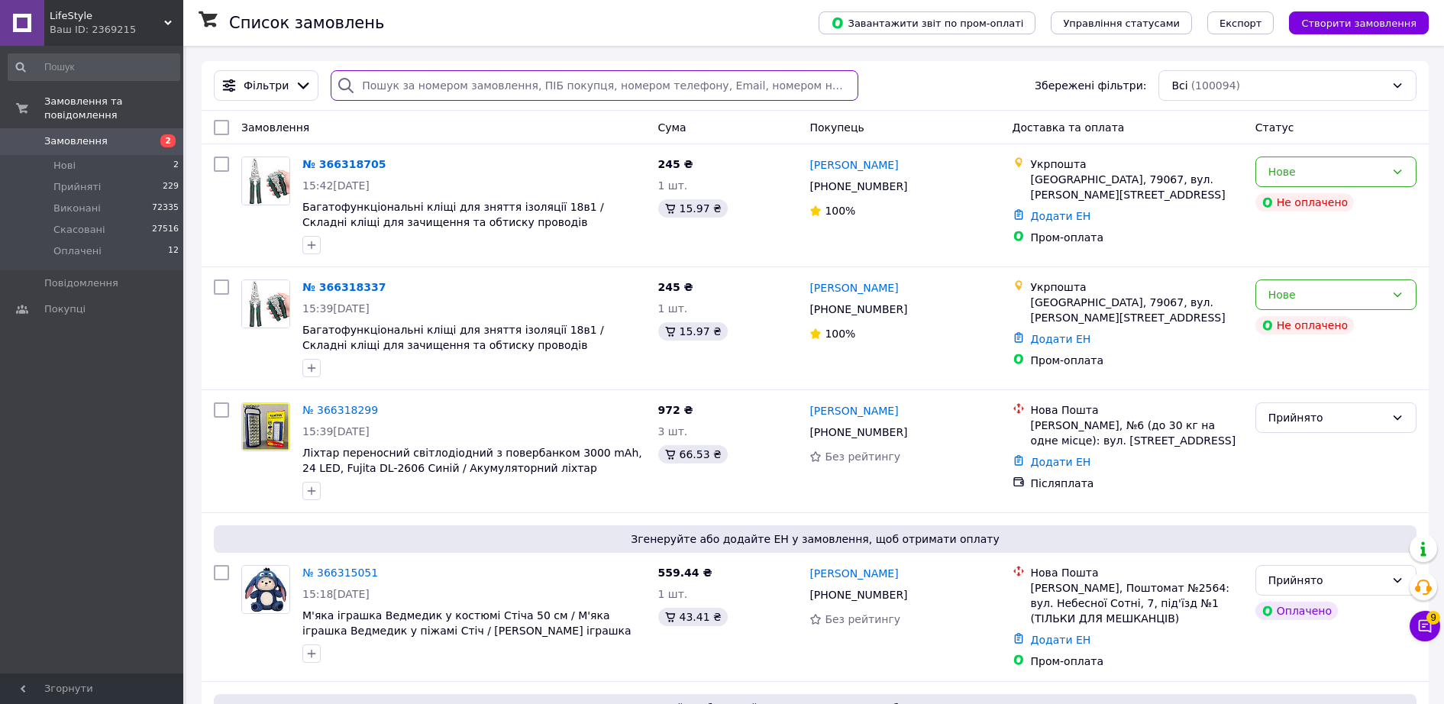
click at [491, 82] on input "search" at bounding box center [595, 85] width 528 height 31
paste input "366209112"
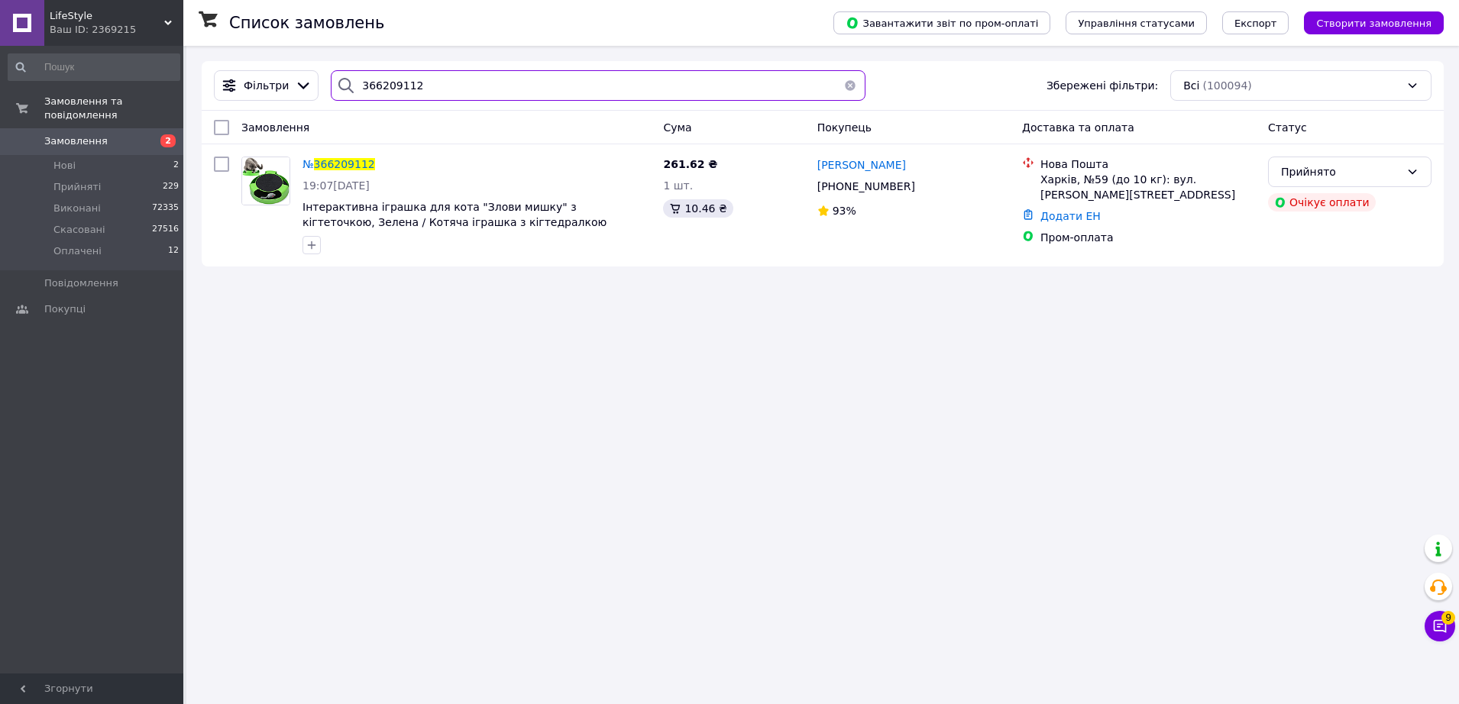
type input "366209112"
click at [172, 23] on div "Ваш ID: 2369215" at bounding box center [117, 30] width 134 height 14
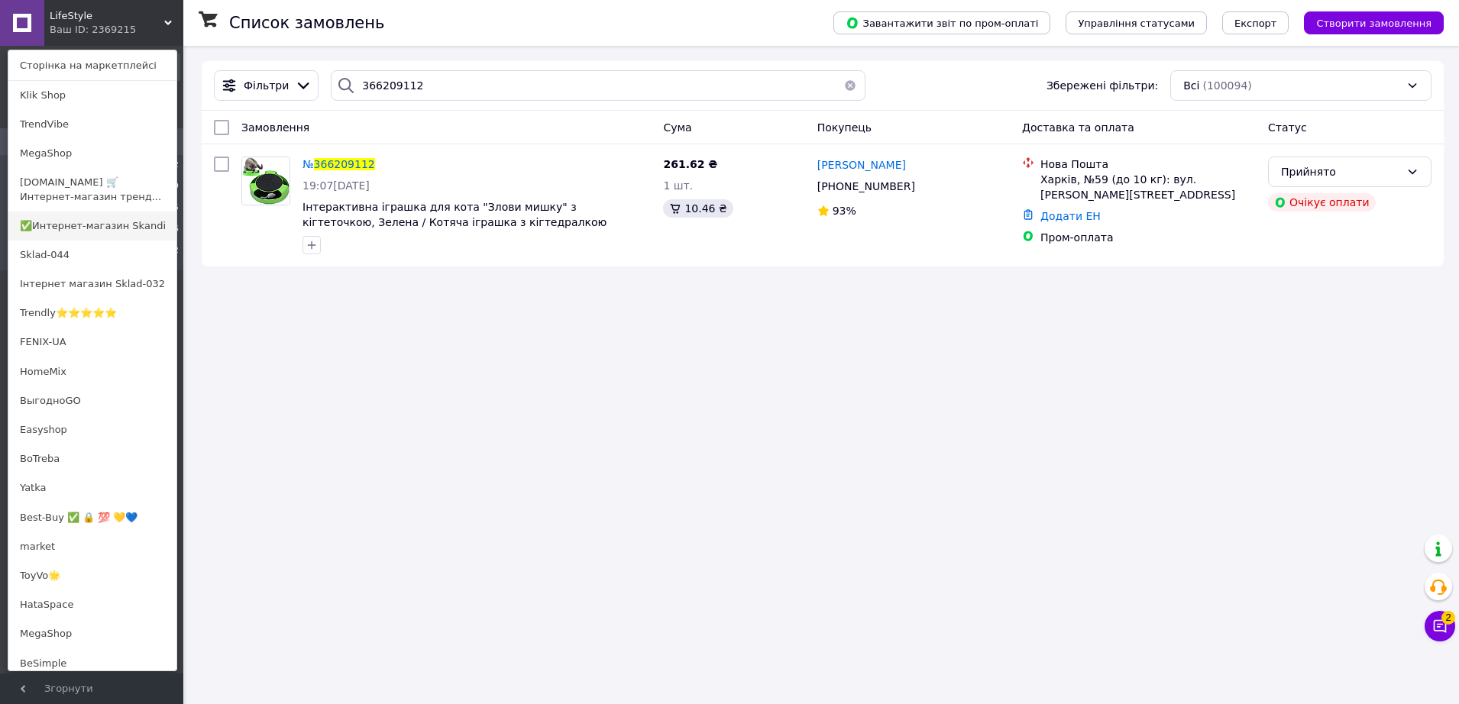
scroll to position [573, 0]
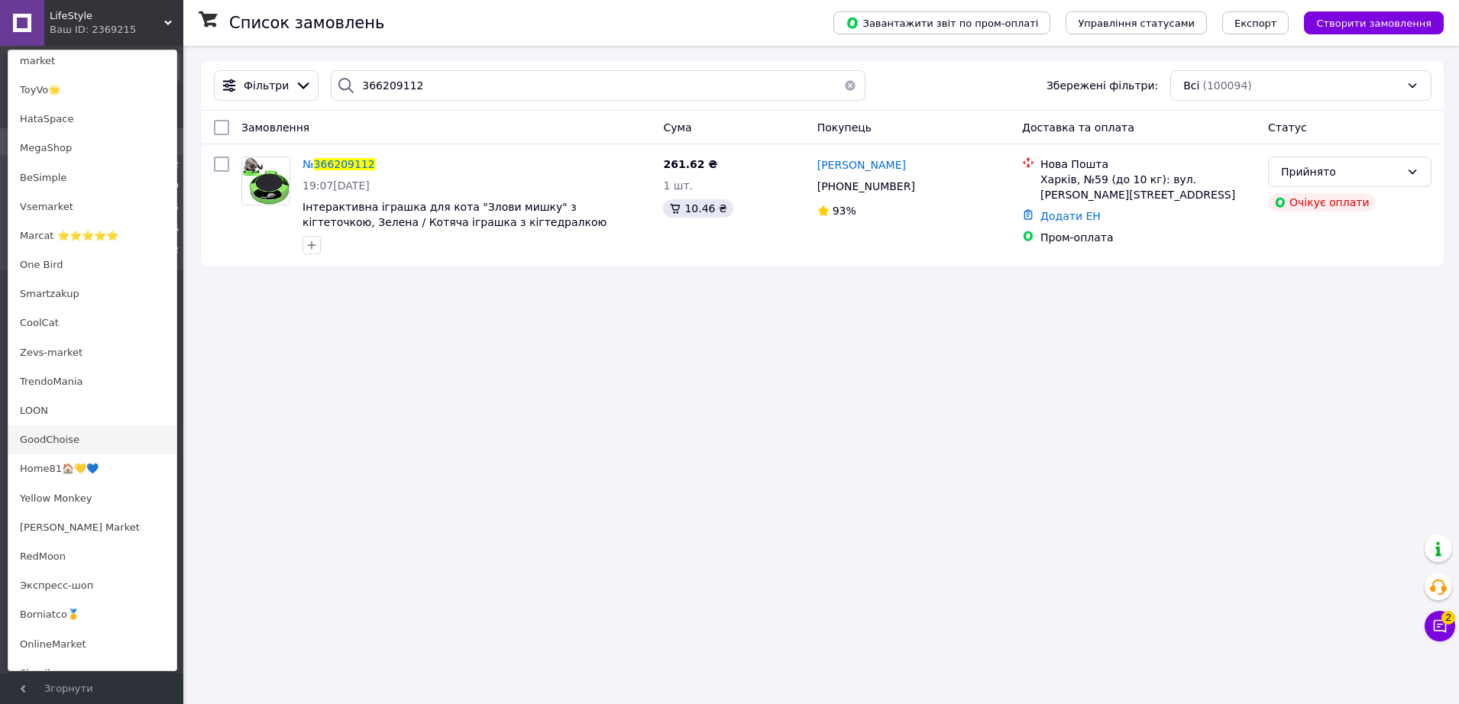
click at [86, 438] on link "GoodChoise" at bounding box center [92, 439] width 168 height 29
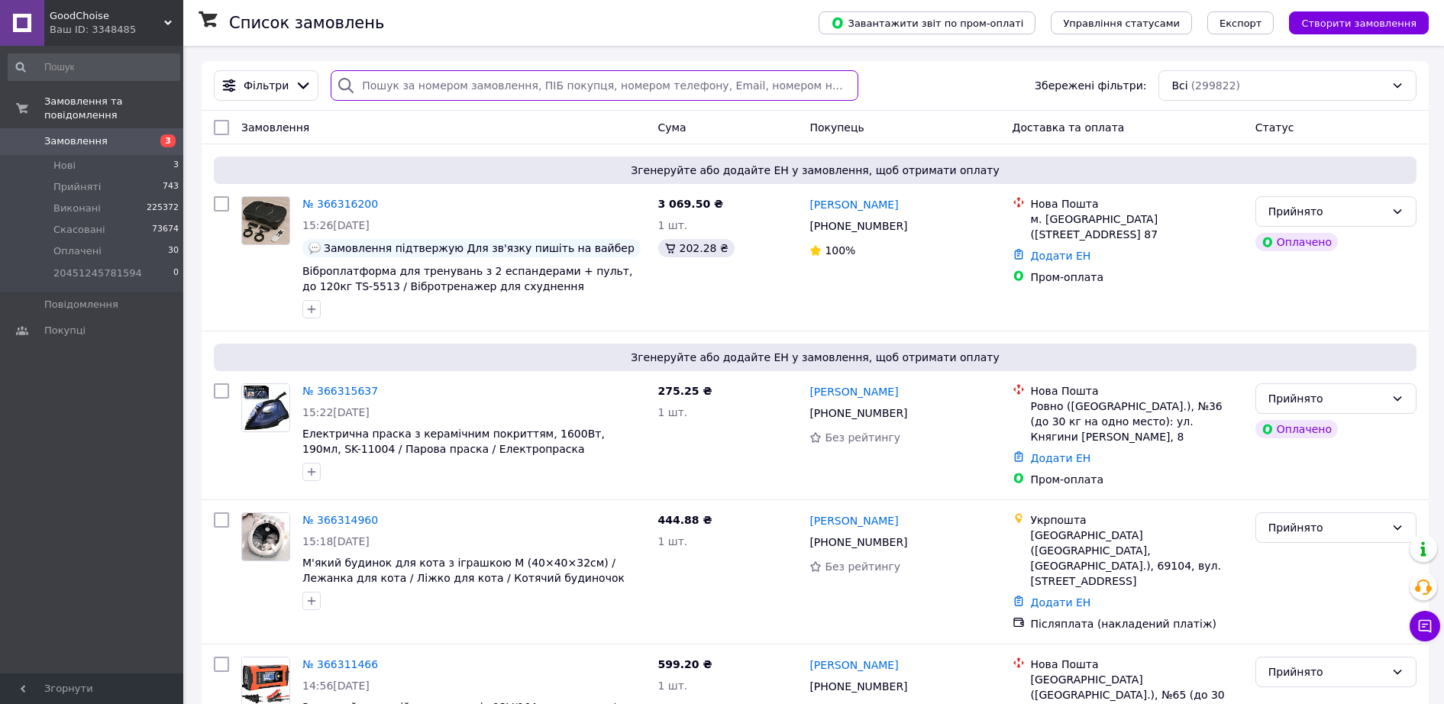
click at [513, 83] on input "search" at bounding box center [595, 85] width 528 height 31
paste input "366208993"
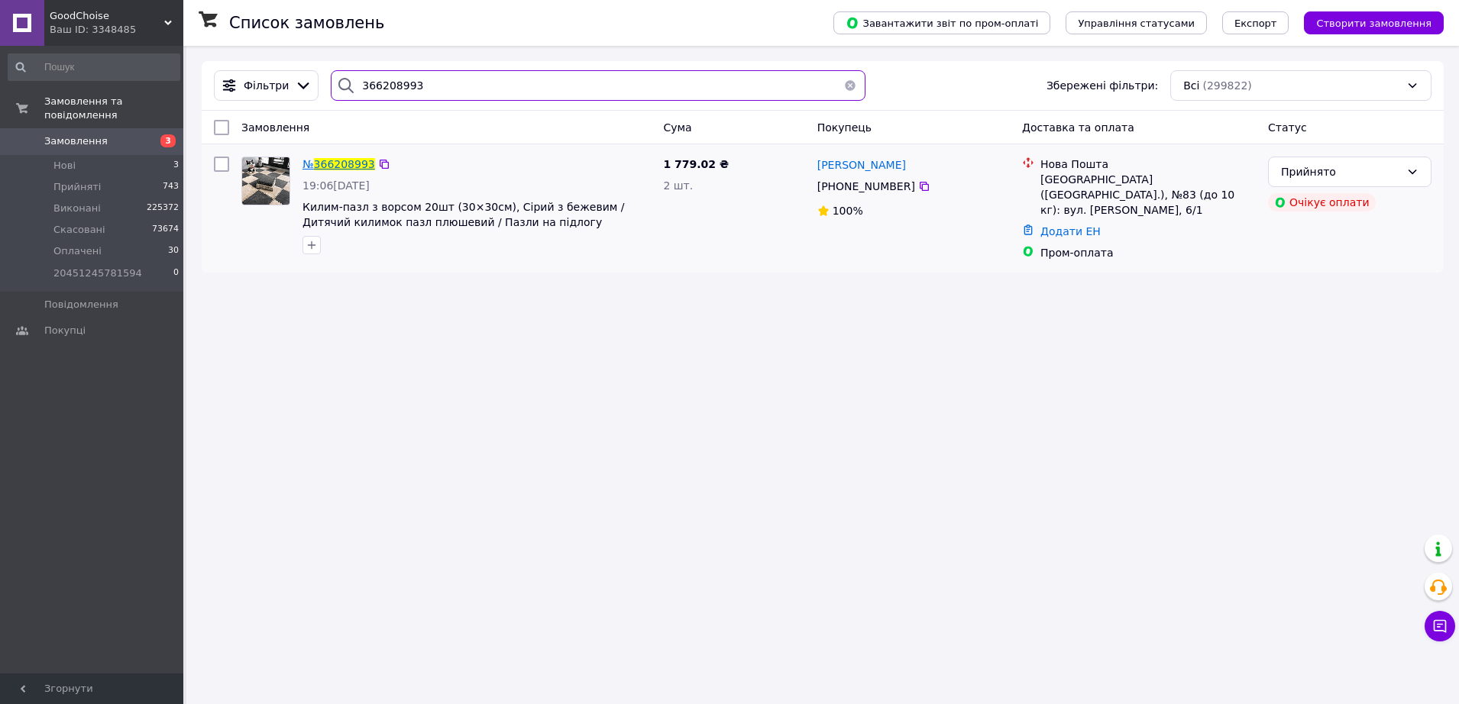
type input "366208993"
click at [354, 167] on span "366208993" at bounding box center [344, 164] width 61 height 12
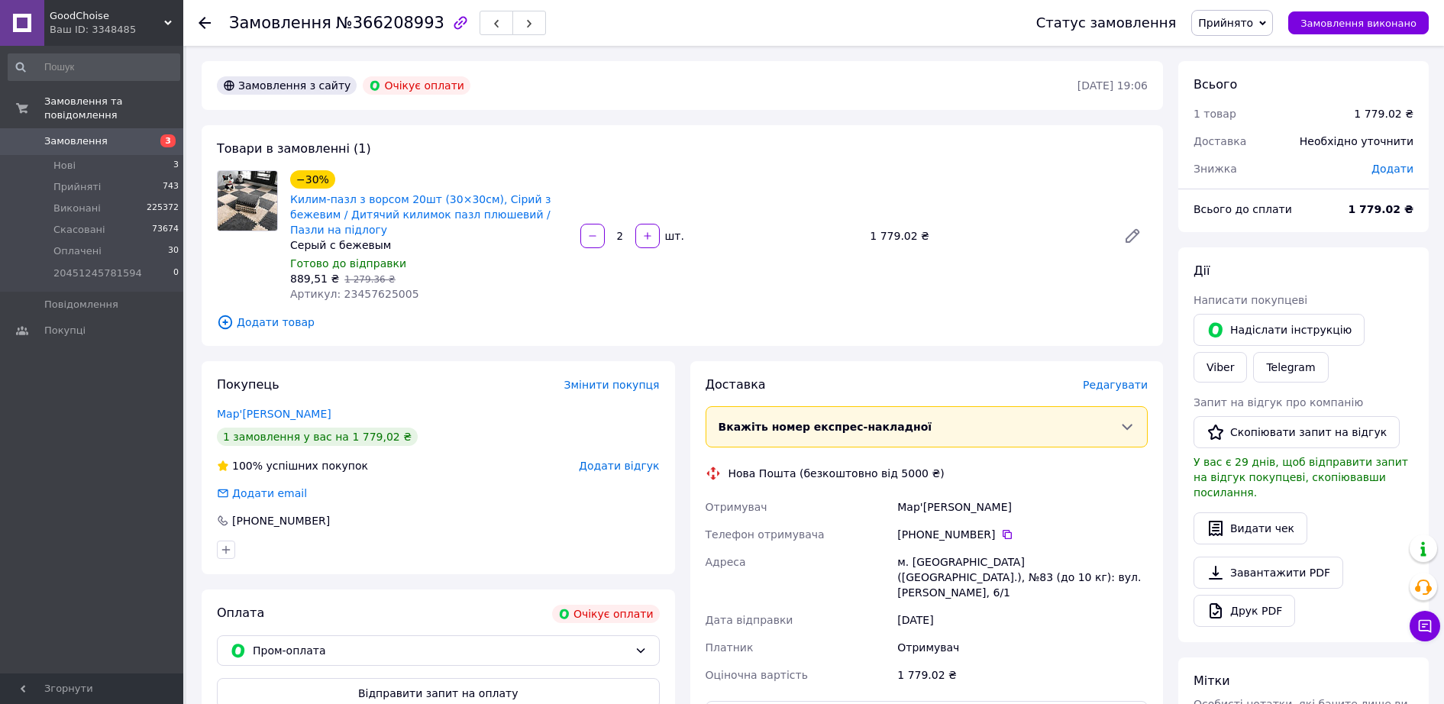
click at [205, 18] on use at bounding box center [205, 23] width 12 height 12
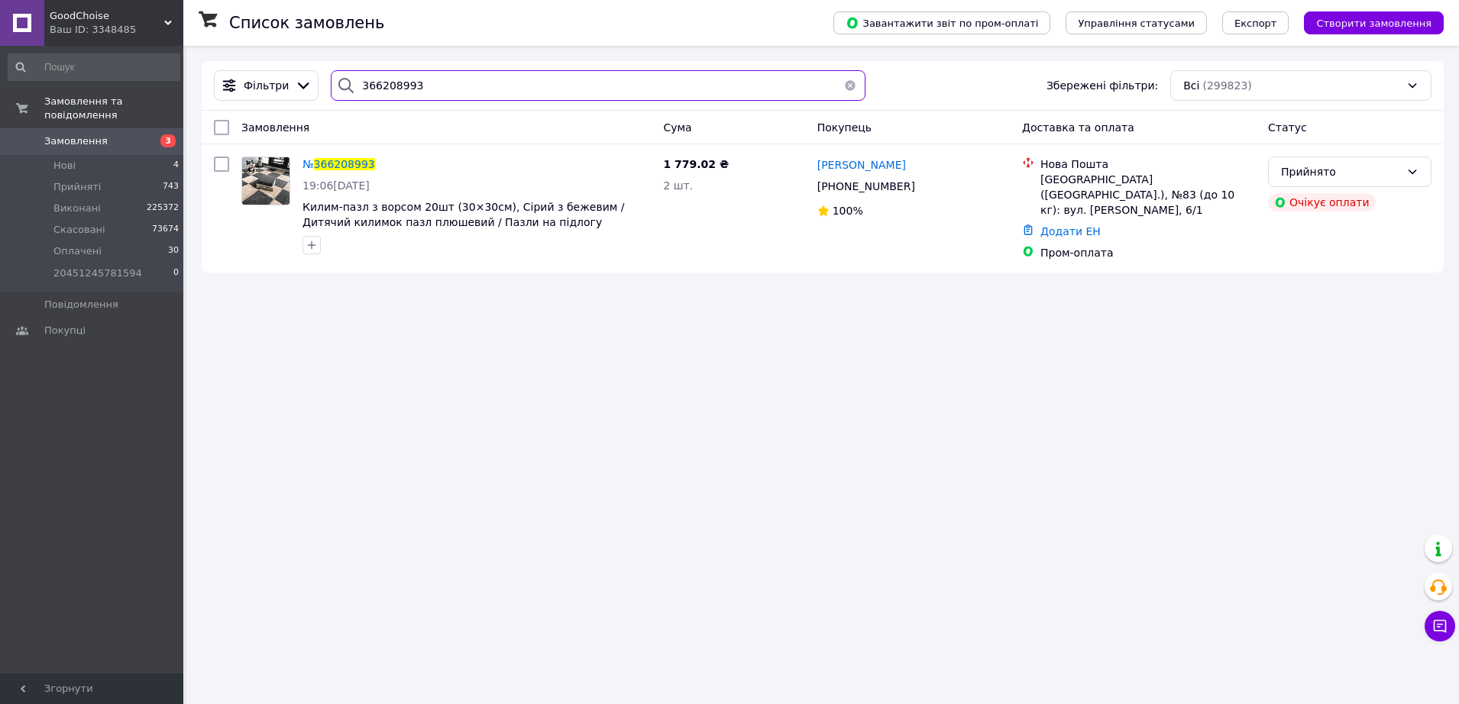
click at [364, 73] on input "366208993" at bounding box center [598, 85] width 535 height 31
paste input "80630341594"
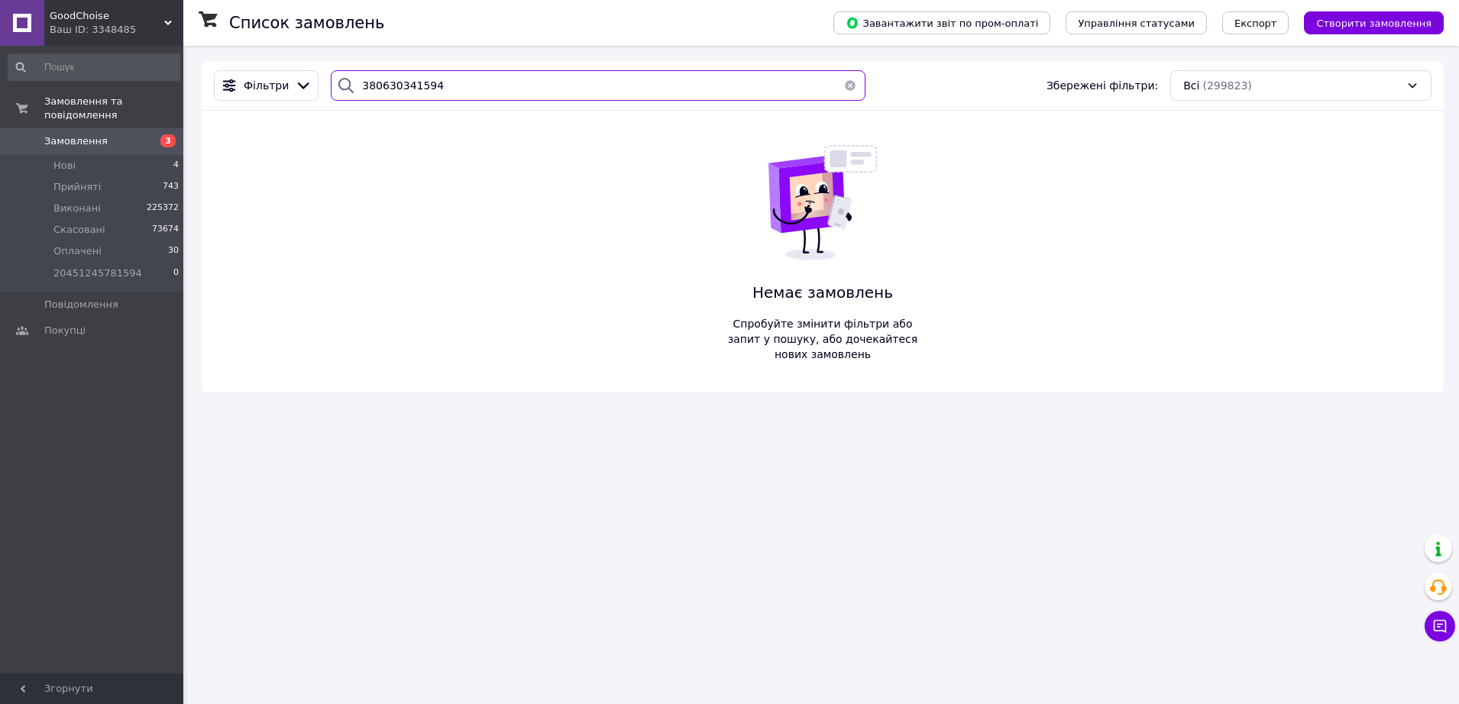
type input "380630341594"
click at [173, 21] on div "GoodChoise Ваш ID: 3348485" at bounding box center [113, 23] width 139 height 46
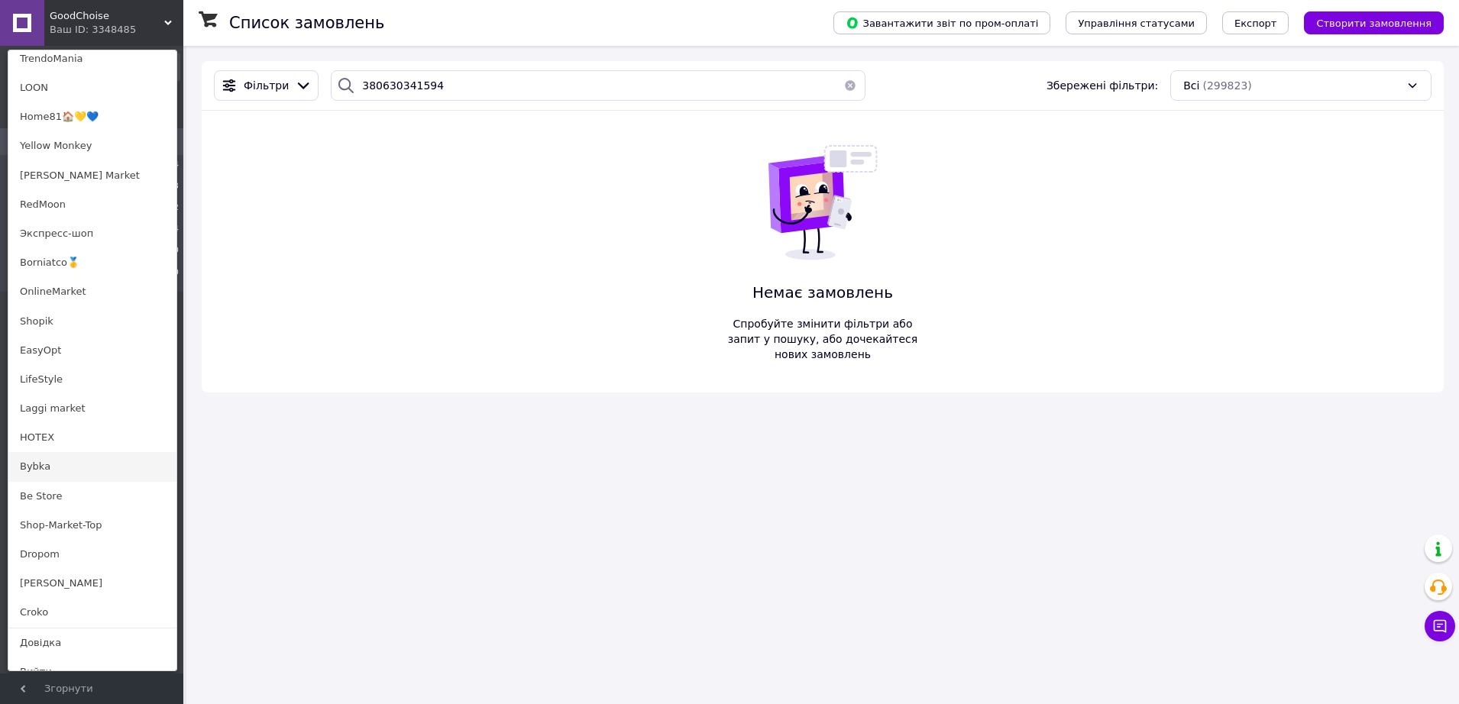
scroll to position [912, 0]
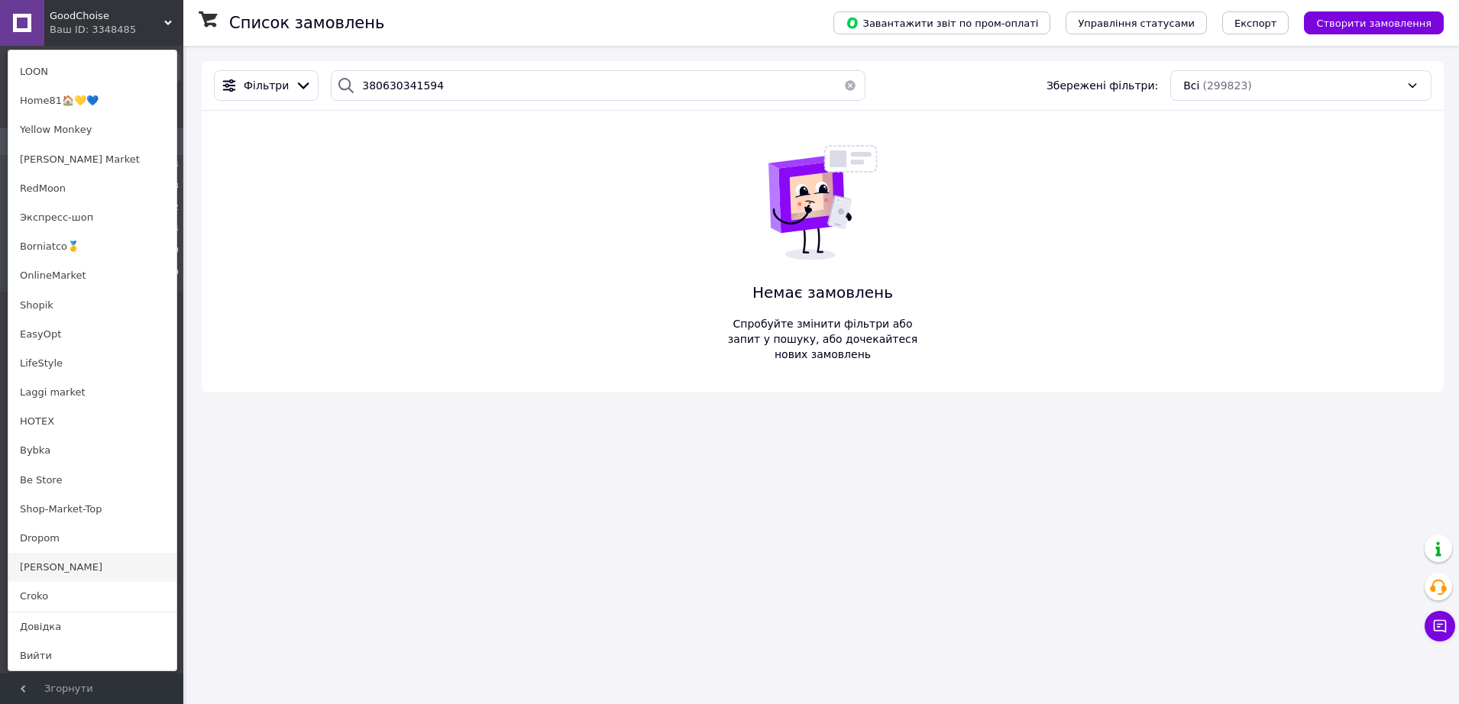
click at [88, 564] on link "[PERSON_NAME]" at bounding box center [92, 567] width 168 height 29
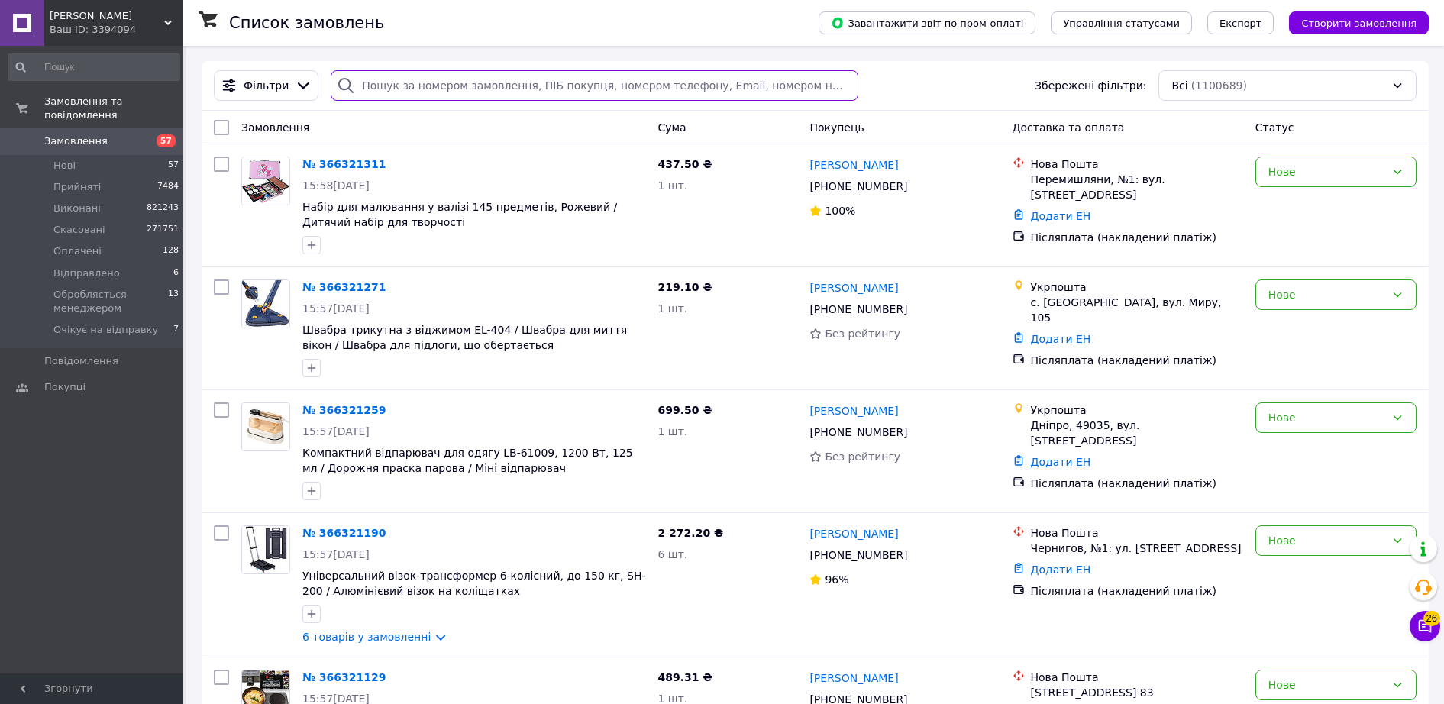
click at [427, 98] on input "search" at bounding box center [595, 85] width 528 height 31
paste input "380630341594"
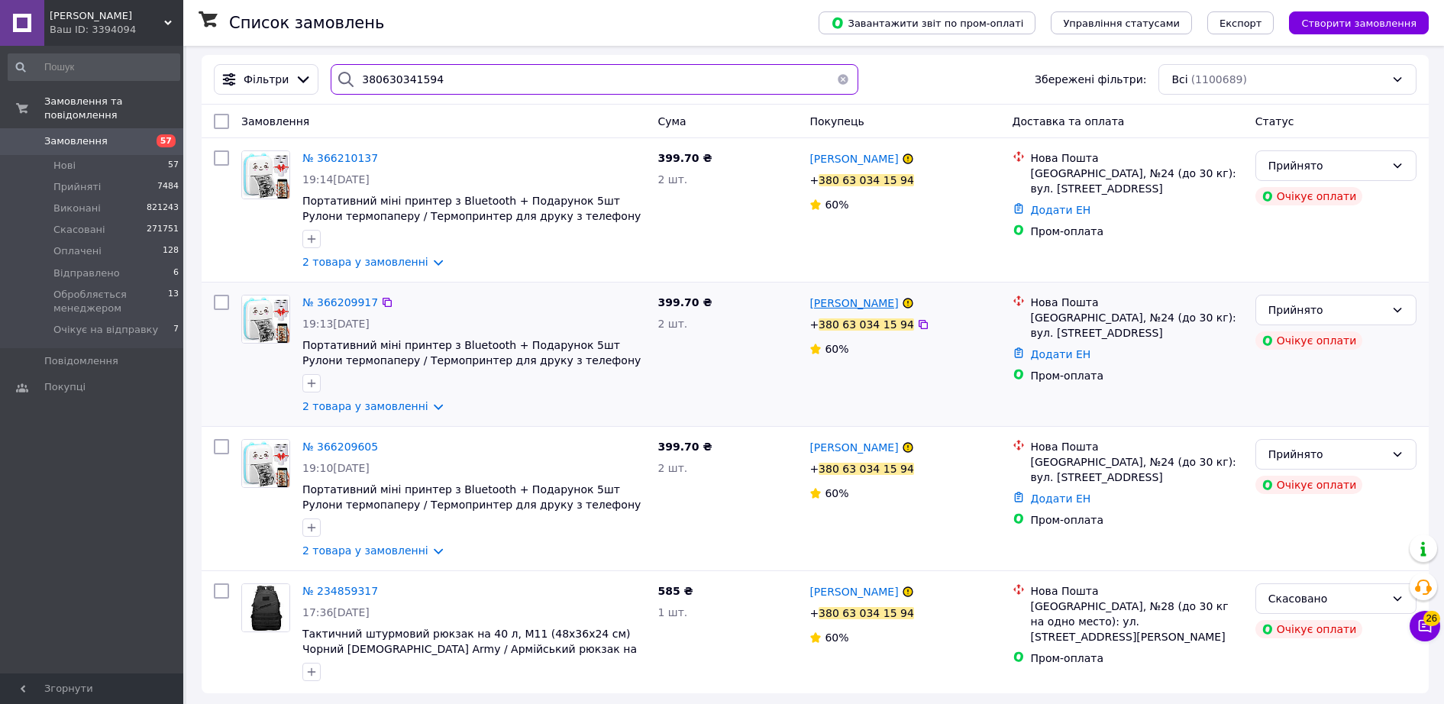
scroll to position [12, 0]
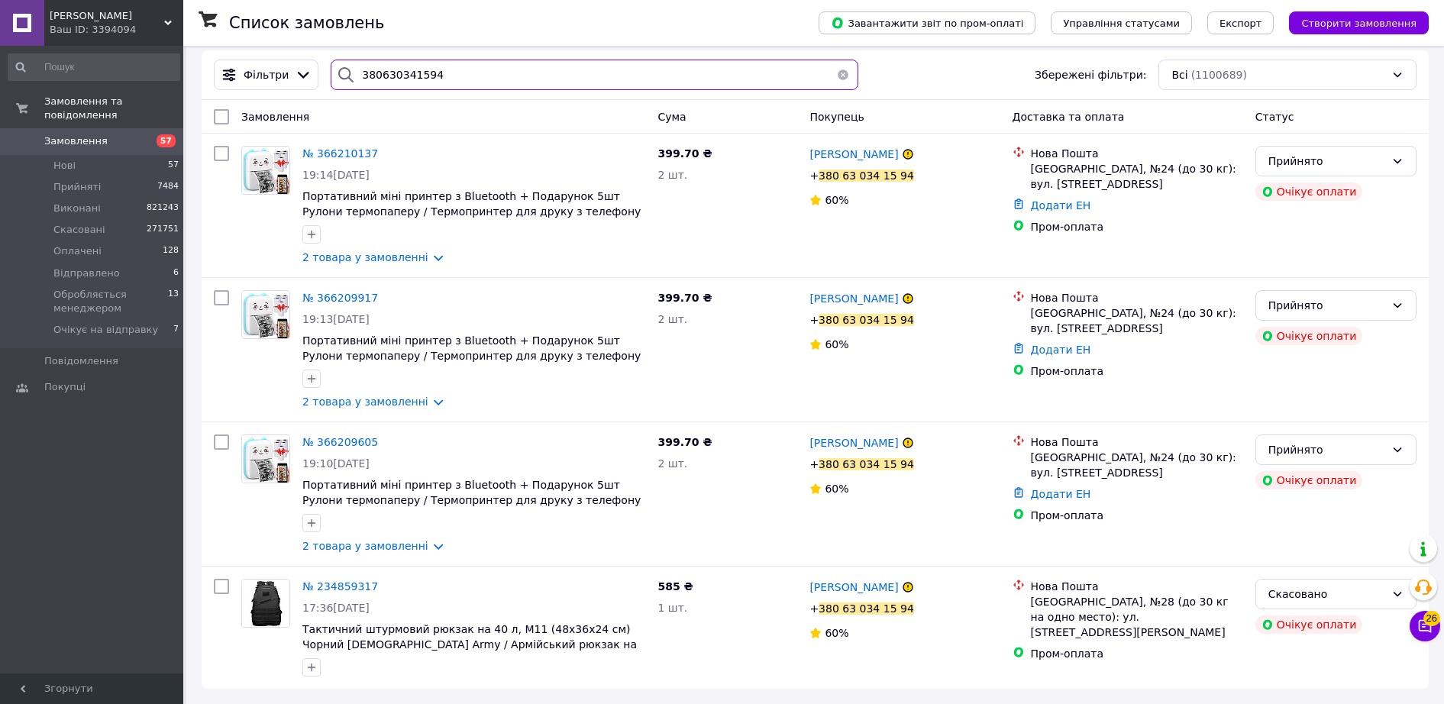
type input "380630341594"
drag, startPoint x: 85, startPoint y: 18, endPoint x: 47, endPoint y: 21, distance: 37.6
click at [47, 21] on div "[PERSON_NAME] ID: 3394094" at bounding box center [113, 23] width 139 height 46
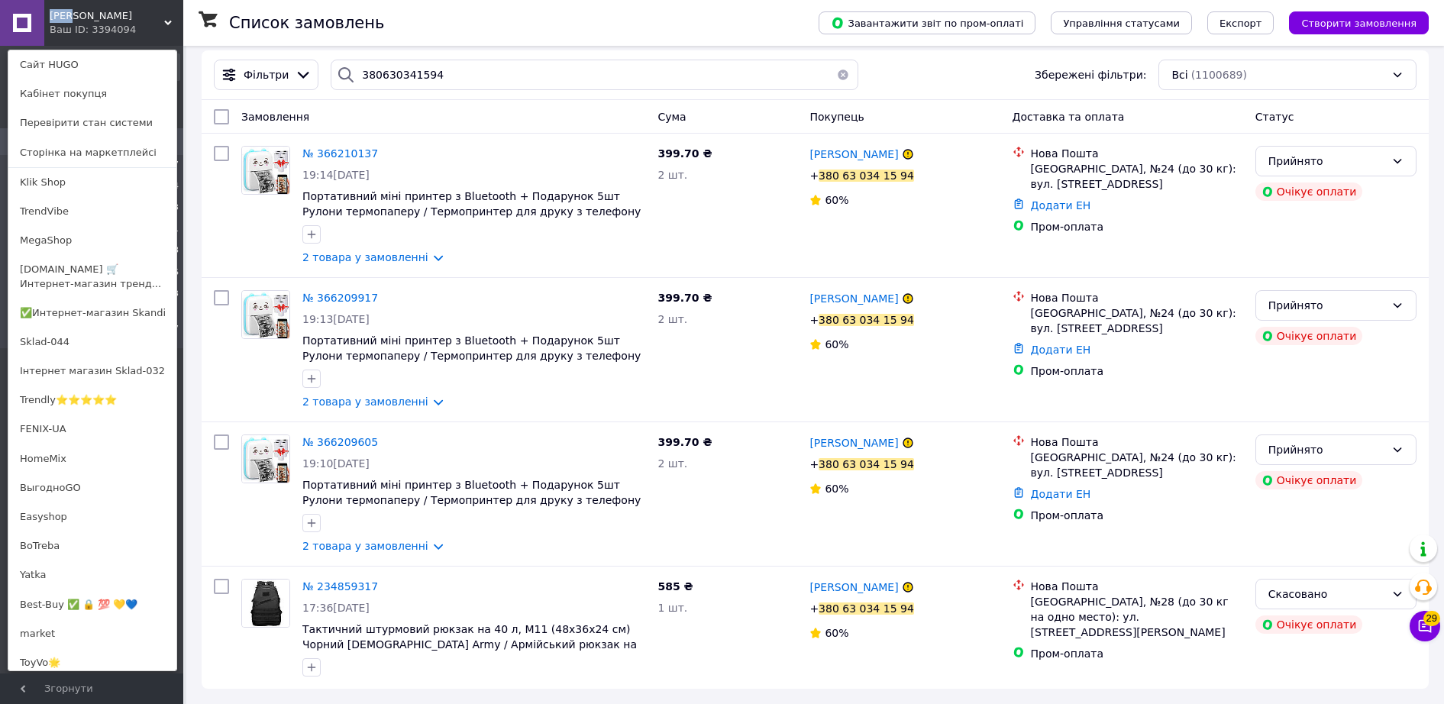
copy span "[PERSON_NAME]"
